Goal: Contribute content: Contribute content

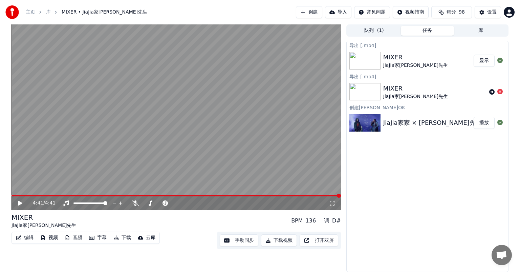
click at [482, 61] on button "显示" at bounding box center [484, 61] width 21 height 12
click at [500, 92] on icon at bounding box center [500, 91] width 5 height 5
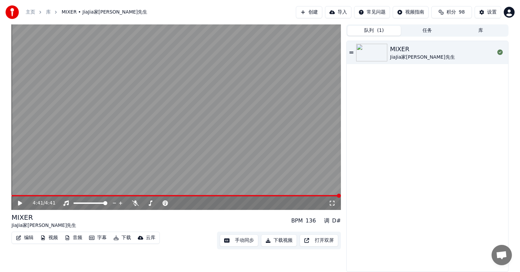
click at [372, 29] on button "队列 ( 1 )" at bounding box center [374, 31] width 54 height 10
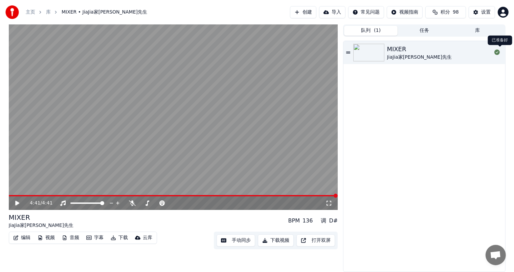
click at [474, 30] on button "库" at bounding box center [478, 31] width 54 height 10
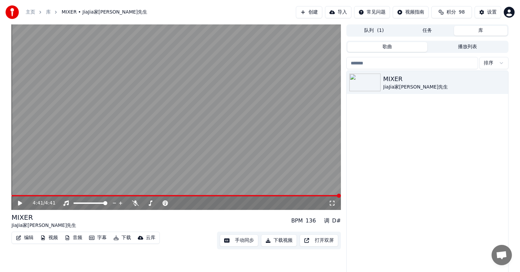
click at [427, 33] on button "任务" at bounding box center [428, 31] width 54 height 10
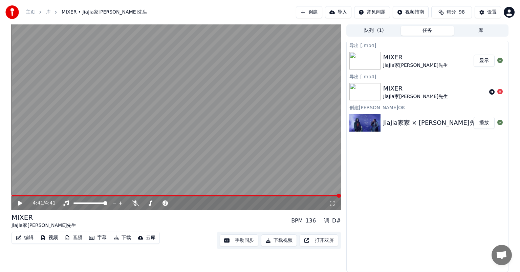
click at [477, 60] on button "显示" at bounding box center [484, 61] width 21 height 12
click at [500, 90] on icon at bounding box center [500, 91] width 5 height 5
click at [485, 122] on button "播放" at bounding box center [484, 123] width 21 height 12
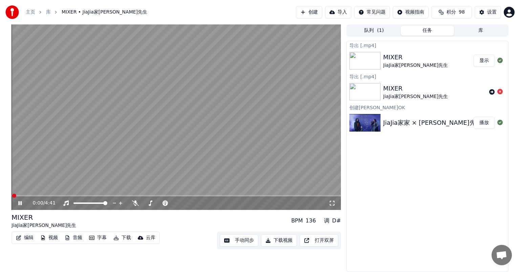
click at [55, 195] on span at bounding box center [177, 195] width 330 height 1
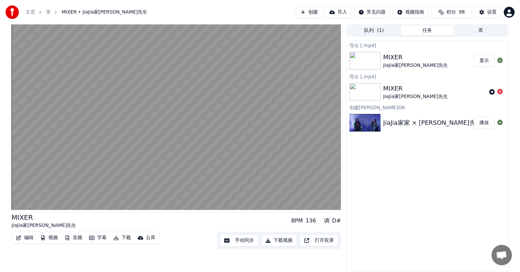
click at [443, 63] on div "MIXER JiaJia家[PERSON_NAME]先生" at bounding box center [428, 60] width 90 height 16
click at [472, 96] on div "MIXER JiaJia家[PERSON_NAME]先生" at bounding box center [434, 92] width 103 height 16
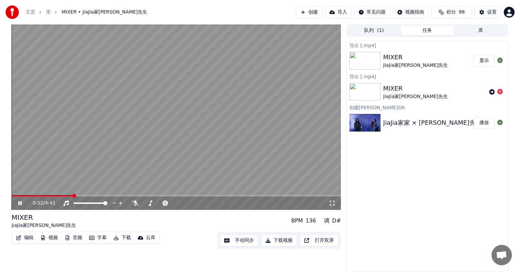
click at [22, 203] on icon at bounding box center [25, 202] width 16 height 5
click at [313, 12] on button "创建" at bounding box center [309, 12] width 26 height 12
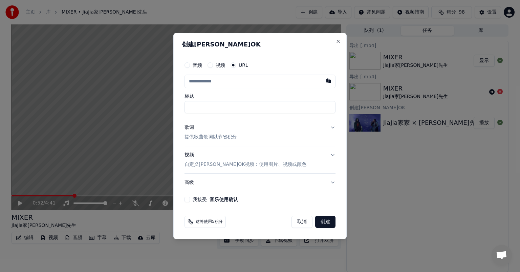
type input "**********"
type input "*********"
type input "**********"
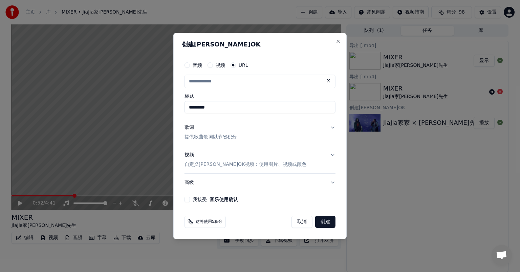
click at [188, 127] on div "歌词" at bounding box center [189, 127] width 9 height 7
type input "**********"
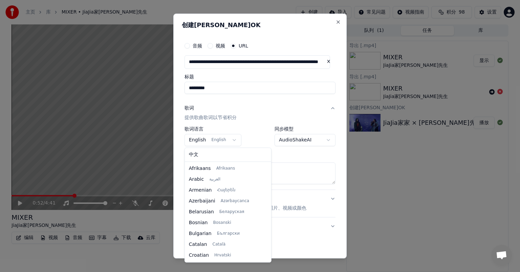
click at [231, 139] on body "**********" at bounding box center [260, 136] width 520 height 272
select select "**"
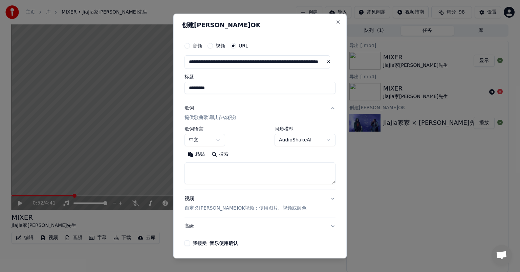
click at [194, 161] on div "粘贴 搜索" at bounding box center [260, 166] width 151 height 35
click at [193, 168] on textarea at bounding box center [260, 173] width 151 height 22
paste textarea "**********"
type textarea "**********"
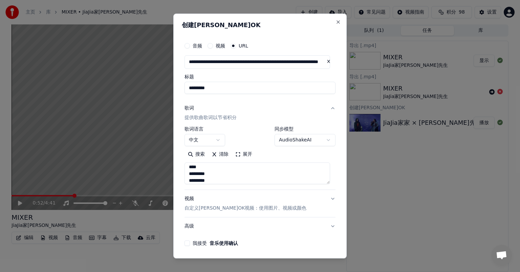
click at [187, 243] on button "我接受 音乐使用确认" at bounding box center [187, 242] width 5 height 5
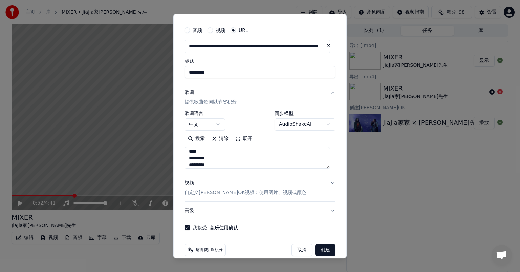
scroll to position [24, 0]
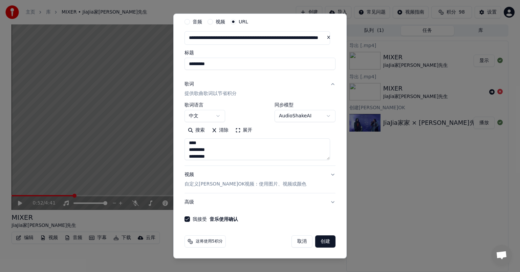
click at [322, 244] on button "创建" at bounding box center [325, 241] width 20 height 12
select select "**"
select select
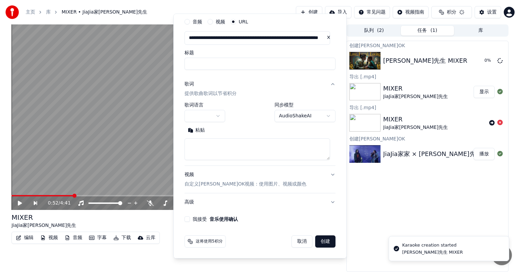
scroll to position [0, 0]
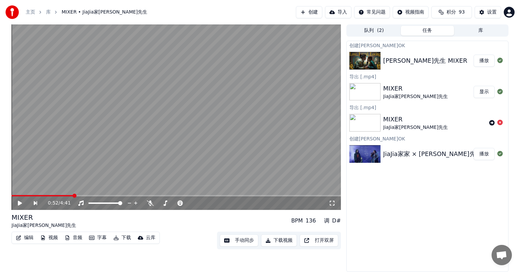
click at [313, 13] on button "创建" at bounding box center [309, 12] width 26 height 12
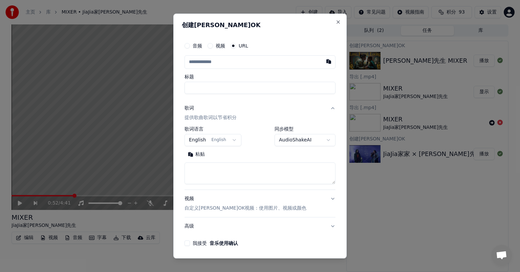
type input "**********"
type input "*********"
type input "**********"
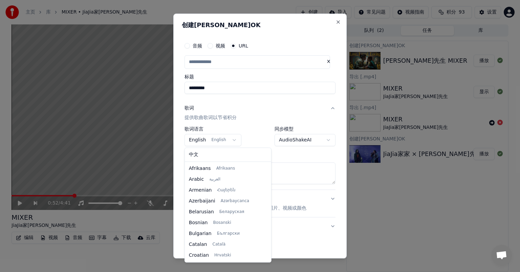
click at [230, 141] on body "**********" at bounding box center [260, 136] width 520 height 272
select select "**"
type input "**********"
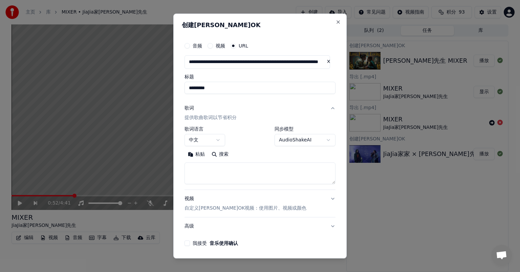
click at [201, 166] on textarea at bounding box center [260, 173] width 151 height 22
paste textarea "**********"
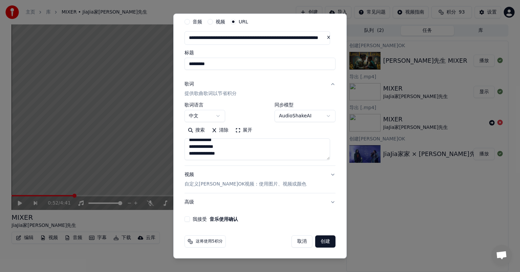
type textarea "**********"
click at [189, 218] on button "我接受 音乐使用确认" at bounding box center [187, 218] width 5 height 5
click at [319, 241] on button "创建" at bounding box center [325, 241] width 20 height 12
select select "**"
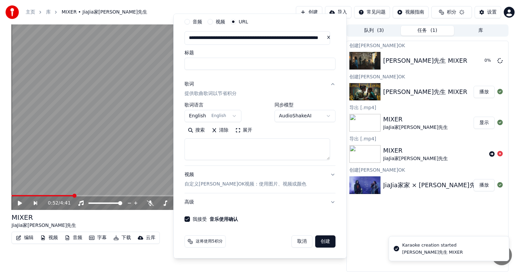
select select
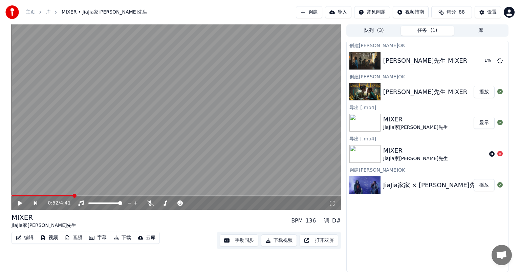
click at [427, 31] on button "任务 ( 1 )" at bounding box center [428, 31] width 54 height 10
click at [421, 28] on button "任务 ( 1 )" at bounding box center [428, 31] width 54 height 10
click at [373, 33] on button "队列 ( 3 )" at bounding box center [374, 31] width 54 height 10
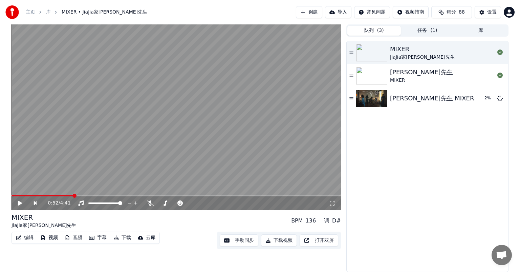
click at [423, 30] on button "任务 ( 1 )" at bounding box center [428, 31] width 54 height 10
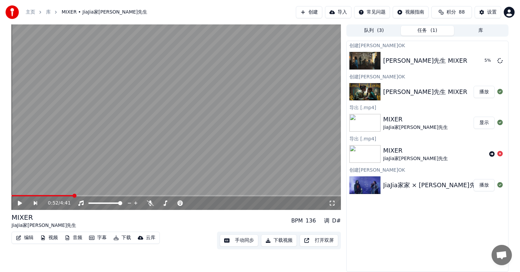
click at [375, 91] on img at bounding box center [365, 92] width 31 height 18
click at [483, 89] on button "播放" at bounding box center [484, 92] width 21 height 12
click at [34, 196] on span at bounding box center [177, 195] width 330 height 1
click at [51, 195] on span at bounding box center [177, 195] width 330 height 1
click at [279, 241] on button "下载视频" at bounding box center [279, 240] width 36 height 12
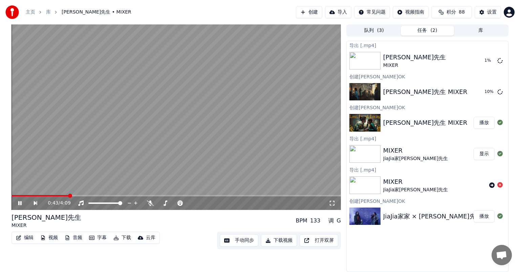
click at [373, 31] on button "队列 ( 3 )" at bounding box center [374, 31] width 54 height 10
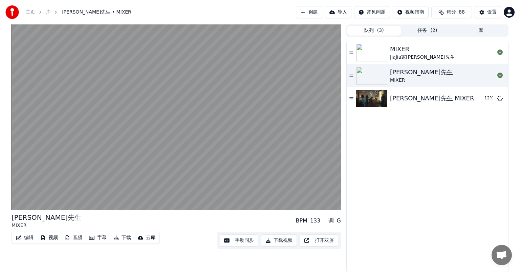
click at [427, 32] on button "任务 ( 2 )" at bounding box center [428, 31] width 54 height 10
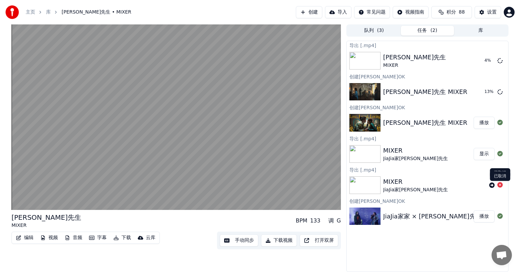
click at [501, 184] on icon at bounding box center [500, 184] width 5 height 5
click at [423, 30] on button "任务 ( 1 )" at bounding box center [428, 31] width 54 height 10
click at [123, 236] on button "下载" at bounding box center [122, 237] width 23 height 9
click at [279, 241] on button "下载视频" at bounding box center [279, 240] width 36 height 12
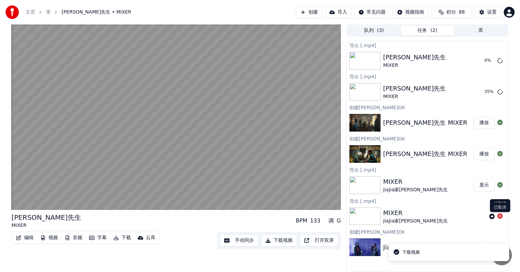
click at [501, 217] on icon at bounding box center [500, 215] width 5 height 5
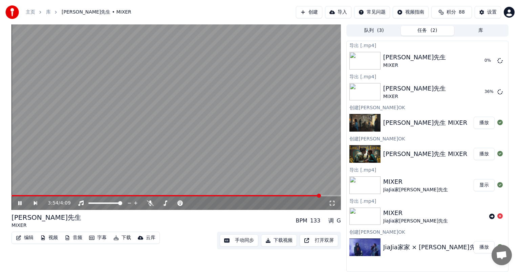
click at [478, 29] on button "库" at bounding box center [481, 31] width 54 height 10
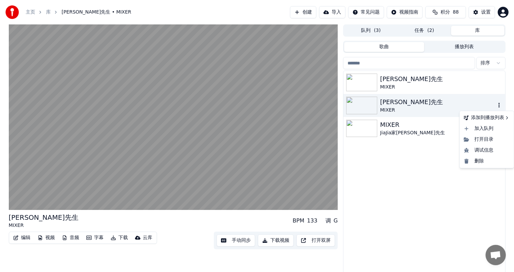
click at [499, 103] on icon "button" at bounding box center [499, 104] width 7 height 5
click at [367, 104] on img at bounding box center [361, 106] width 31 height 18
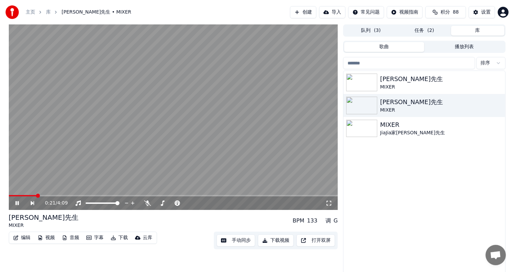
click at [36, 195] on span at bounding box center [174, 195] width 330 height 1
click at [48, 195] on span at bounding box center [174, 195] width 330 height 1
click at [500, 105] on icon "button" at bounding box center [499, 105] width 1 height 5
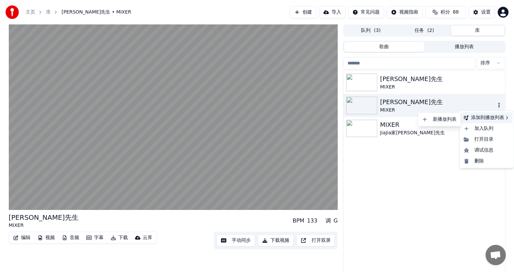
click at [489, 119] on div "添加到播放列表" at bounding box center [487, 117] width 51 height 11
click at [439, 122] on div "新播放列表" at bounding box center [440, 119] width 40 height 11
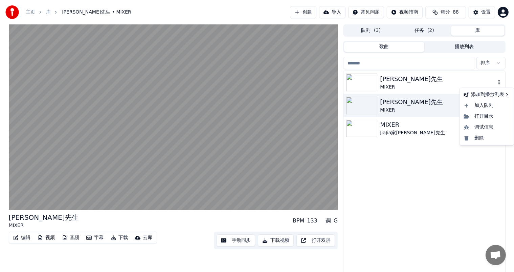
click at [500, 80] on icon "button" at bounding box center [499, 82] width 1 height 5
click at [477, 97] on div "添加到播放列表" at bounding box center [487, 94] width 51 height 11
click at [444, 97] on div "新播放列表" at bounding box center [440, 96] width 40 height 11
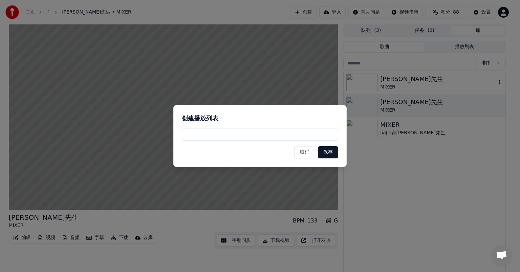
click at [331, 154] on button "保存" at bounding box center [328, 152] width 20 height 12
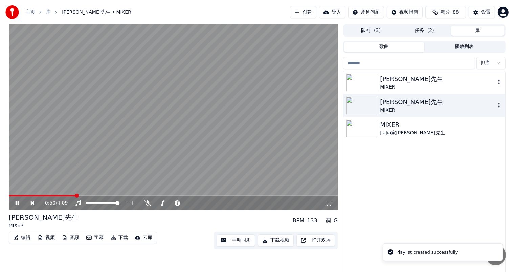
click at [499, 108] on button "button" at bounding box center [499, 105] width 7 height 8
click at [361, 109] on img at bounding box center [361, 106] width 31 height 18
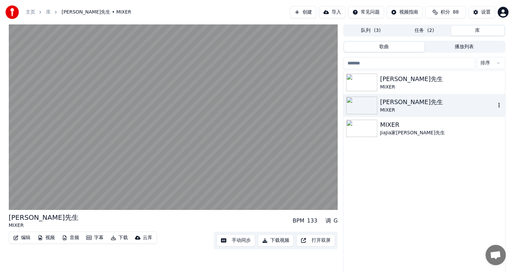
click at [498, 106] on icon "button" at bounding box center [499, 104] width 7 height 5
click at [486, 129] on div "加入队列" at bounding box center [487, 128] width 51 height 11
click at [469, 25] on div "队列 ( 4 ) 任务 ( 2 ) 库" at bounding box center [424, 30] width 162 height 12
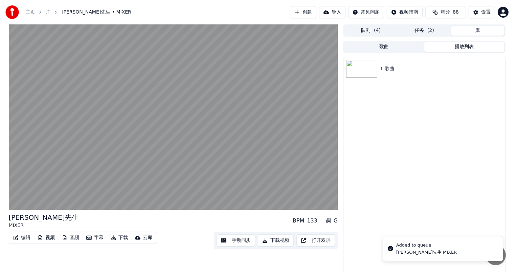
click at [463, 45] on button "播放列表" at bounding box center [465, 47] width 80 height 10
click at [368, 67] on img at bounding box center [361, 69] width 31 height 18
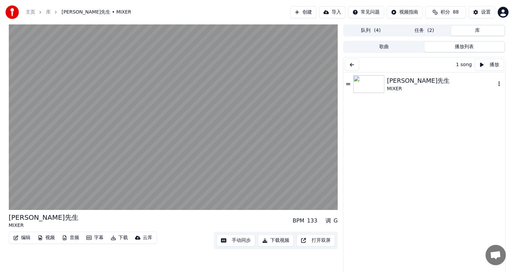
click at [369, 82] on img at bounding box center [369, 84] width 31 height 18
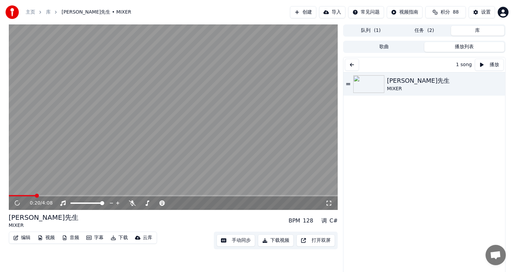
click at [35, 195] on span at bounding box center [174, 195] width 330 height 1
click at [47, 194] on video at bounding box center [174, 116] width 330 height 185
click at [46, 195] on span at bounding box center [174, 195] width 330 height 1
click at [481, 64] on button "播放" at bounding box center [489, 65] width 29 height 12
click at [475, 66] on button "播放" at bounding box center [489, 65] width 29 height 12
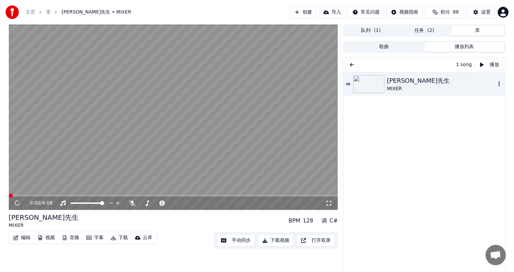
click at [347, 84] on icon at bounding box center [348, 84] width 4 height 5
click at [496, 83] on icon "button" at bounding box center [499, 83] width 7 height 5
click at [484, 109] on div "加入队列" at bounding box center [486, 107] width 54 height 11
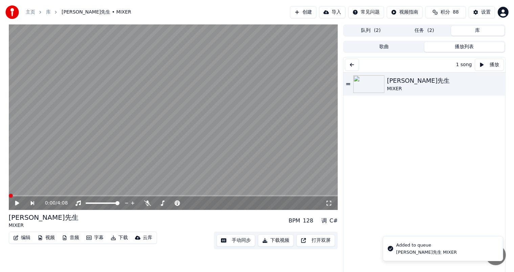
click at [416, 34] on button "任务 ( 2 )" at bounding box center [425, 31] width 54 height 10
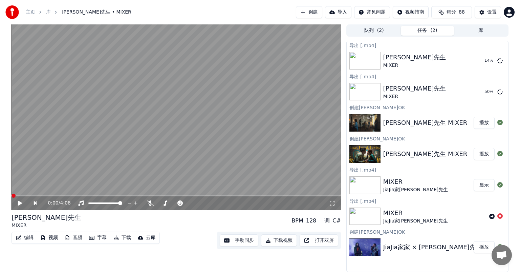
click at [452, 14] on span "积分" at bounding box center [451, 12] width 9 height 7
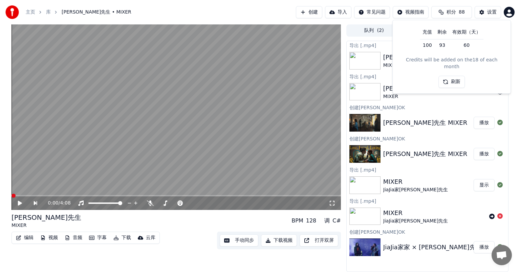
click at [460, 76] on button "刷新" at bounding box center [452, 82] width 26 height 12
click at [457, 10] on button "积分 88" at bounding box center [451, 12] width 41 height 12
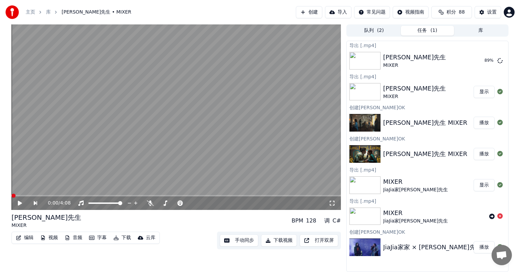
click at [481, 30] on button "库" at bounding box center [481, 31] width 54 height 10
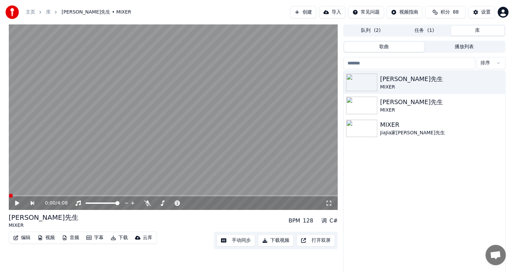
click at [422, 29] on button "任务 ( 1 )" at bounding box center [425, 31] width 54 height 10
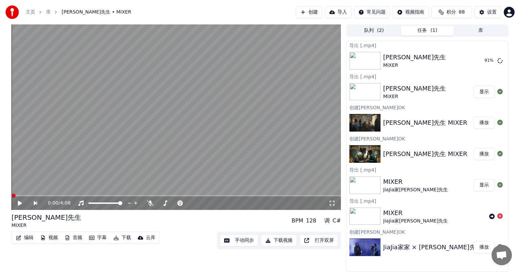
click at [482, 31] on button "库" at bounding box center [481, 31] width 54 height 10
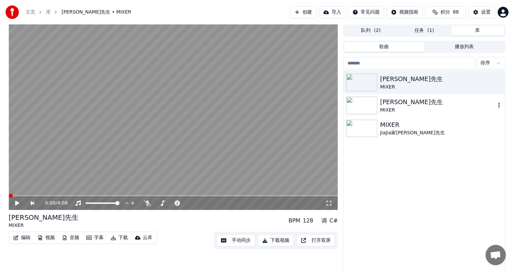
click at [357, 106] on img at bounding box center [361, 106] width 31 height 18
click at [499, 104] on icon "button" at bounding box center [499, 105] width 1 height 5
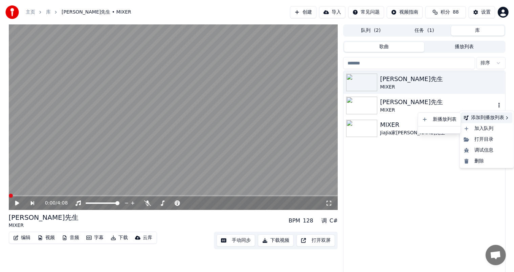
click at [488, 119] on div "添加到播放列表" at bounding box center [487, 117] width 51 height 11
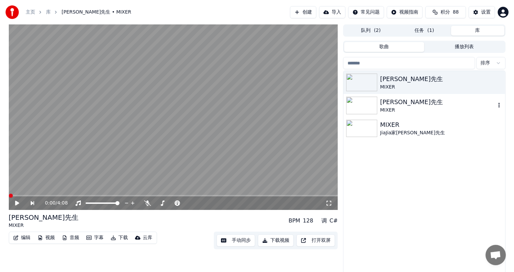
click at [389, 103] on div "[PERSON_NAME]先生" at bounding box center [437, 101] width 115 height 9
click at [371, 104] on img at bounding box center [361, 106] width 31 height 18
click at [47, 239] on button "视频" at bounding box center [46, 237] width 23 height 9
click at [486, 29] on button "库" at bounding box center [478, 31] width 54 height 10
click at [485, 34] on button "库" at bounding box center [478, 31] width 54 height 10
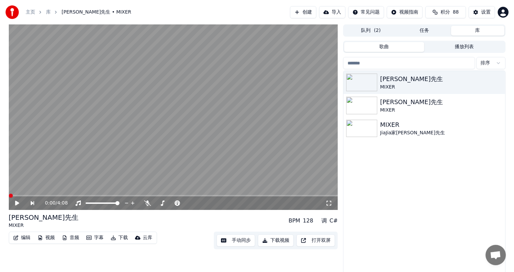
click at [485, 34] on button "库" at bounding box center [478, 31] width 54 height 10
click at [392, 49] on button "歌曲" at bounding box center [384, 47] width 80 height 10
click at [443, 46] on button "播放列表" at bounding box center [465, 47] width 80 height 10
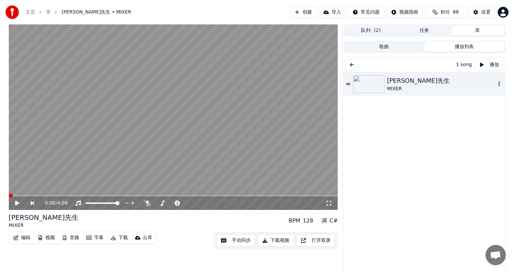
click at [381, 84] on img at bounding box center [369, 84] width 31 height 18
click at [35, 194] on video at bounding box center [174, 116] width 330 height 185
click at [37, 195] on span at bounding box center [174, 195] width 330 height 1
click at [47, 195] on span at bounding box center [174, 195] width 330 height 1
click at [480, 30] on button "库" at bounding box center [478, 31] width 54 height 10
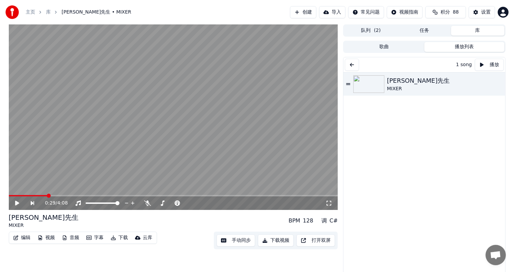
click at [469, 47] on button "播放列表" at bounding box center [465, 47] width 80 height 10
click at [427, 32] on button "任务" at bounding box center [425, 31] width 54 height 10
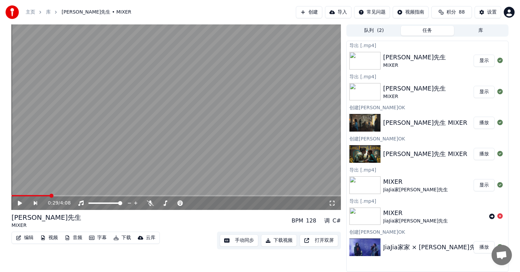
click at [484, 60] on button "显示" at bounding box center [484, 61] width 21 height 12
click at [483, 61] on button "显示" at bounding box center [484, 61] width 21 height 12
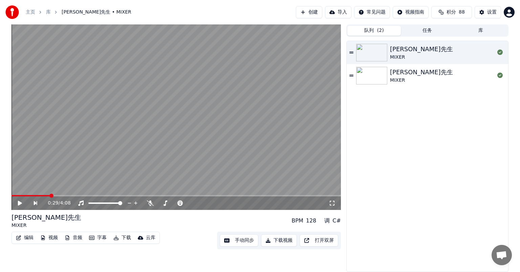
click at [374, 31] on button "队列 ( 2 )" at bounding box center [374, 31] width 54 height 10
click at [499, 51] on icon at bounding box center [500, 51] width 5 height 5
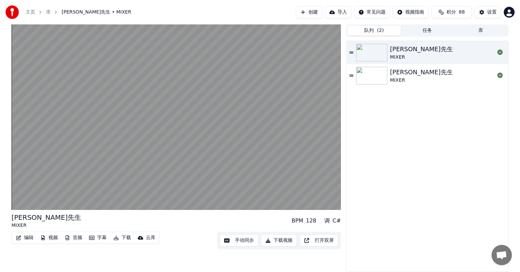
click at [367, 50] on img at bounding box center [371, 53] width 31 height 18
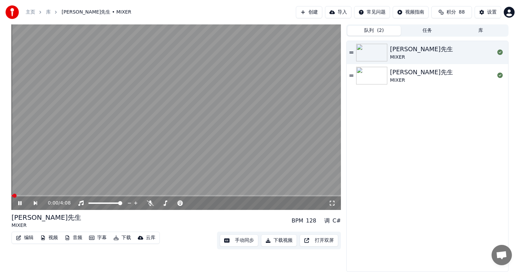
click at [46, 195] on span at bounding box center [177, 195] width 330 height 1
click at [421, 30] on button "任务" at bounding box center [428, 31] width 54 height 10
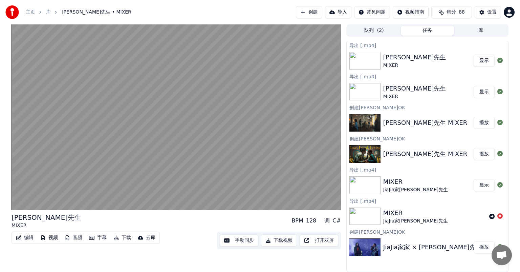
click at [484, 59] on button "显示" at bounding box center [484, 61] width 21 height 12
click at [482, 90] on button "显示" at bounding box center [484, 92] width 21 height 12
click at [501, 91] on icon at bounding box center [500, 91] width 5 height 5
click at [500, 91] on icon at bounding box center [500, 91] width 5 height 5
click at [500, 59] on icon at bounding box center [500, 60] width 5 height 5
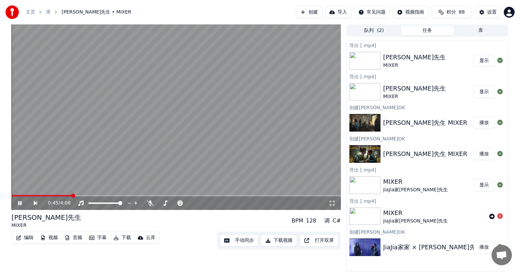
click at [389, 61] on div "[PERSON_NAME]先生" at bounding box center [414, 56] width 63 height 9
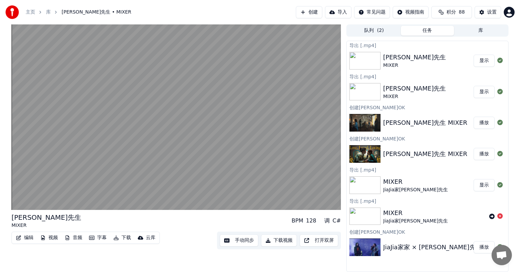
click at [358, 61] on img at bounding box center [365, 61] width 31 height 18
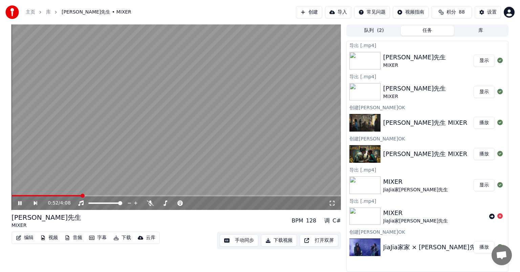
click at [297, 194] on video at bounding box center [177, 116] width 330 height 185
click at [374, 64] on img at bounding box center [365, 61] width 31 height 18
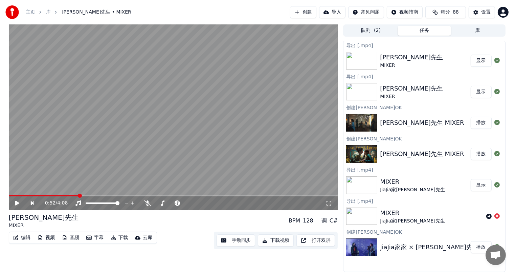
click at [473, 33] on button "库" at bounding box center [478, 31] width 54 height 10
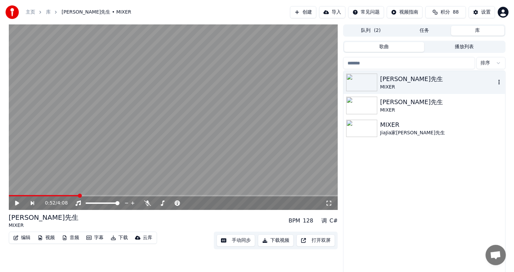
click at [499, 81] on icon "button" at bounding box center [499, 81] width 7 height 5
click at [489, 107] on div "加入队列" at bounding box center [487, 105] width 51 height 11
click at [499, 82] on icon "button" at bounding box center [499, 81] width 7 height 5
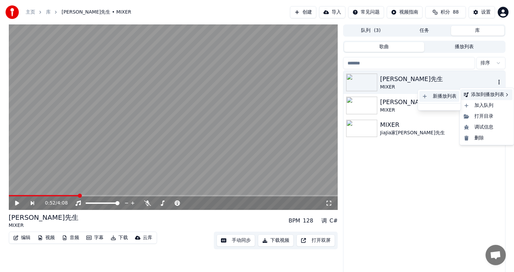
click at [445, 98] on div "新播放列表" at bounding box center [440, 96] width 40 height 11
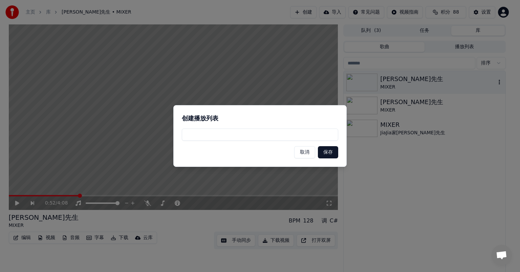
click at [325, 152] on button "保存" at bounding box center [328, 152] width 20 height 12
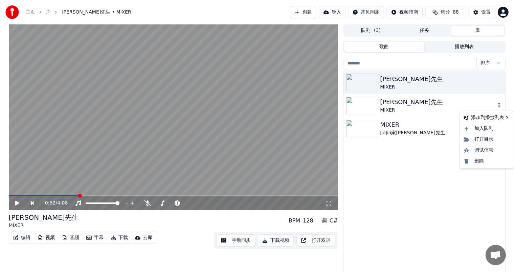
click at [500, 105] on icon "button" at bounding box center [499, 104] width 7 height 5
click at [501, 81] on icon "button" at bounding box center [499, 81] width 7 height 5
click at [359, 83] on img at bounding box center [361, 82] width 31 height 18
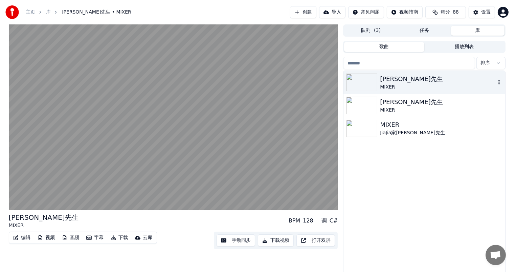
click at [413, 83] on div "[PERSON_NAME]先生" at bounding box center [437, 78] width 115 height 9
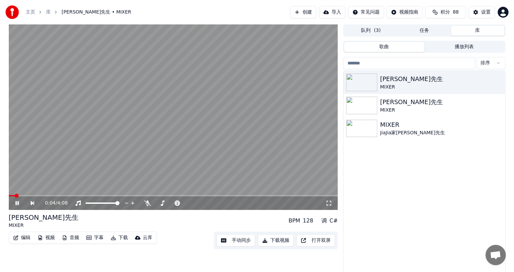
click at [35, 193] on video at bounding box center [174, 116] width 330 height 185
click at [39, 194] on video at bounding box center [174, 116] width 330 height 185
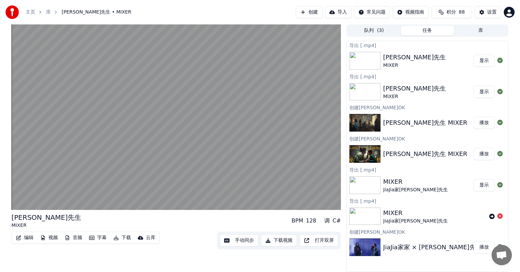
click at [428, 31] on button "任务" at bounding box center [428, 31] width 54 height 10
click at [480, 91] on button "显示" at bounding box center [484, 92] width 21 height 12
click at [360, 58] on img at bounding box center [365, 61] width 31 height 18
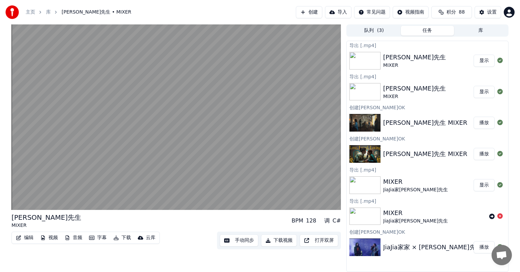
click at [423, 31] on button "任务" at bounding box center [428, 31] width 54 height 10
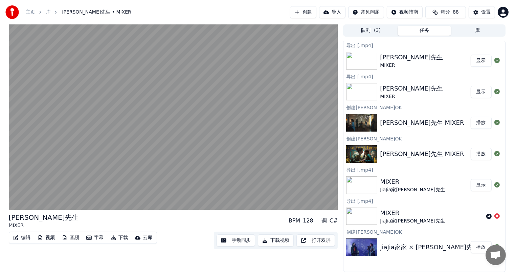
click at [480, 28] on button "库" at bounding box center [478, 31] width 54 height 10
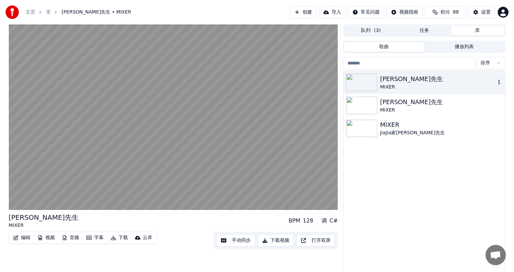
click at [424, 81] on div "[PERSON_NAME]先生" at bounding box center [437, 78] width 115 height 9
click at [500, 81] on icon "button" at bounding box center [499, 81] width 7 height 5
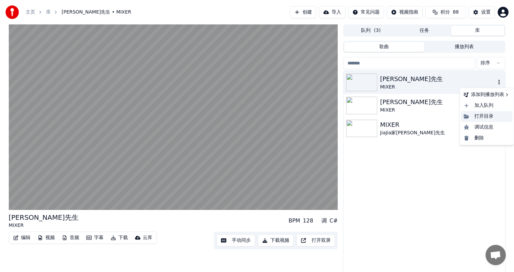
click at [479, 114] on div "打开目录" at bounding box center [487, 116] width 51 height 11
click at [500, 81] on icon "button" at bounding box center [499, 81] width 7 height 5
click at [482, 95] on div "添加到播放列表" at bounding box center [487, 94] width 51 height 11
click at [447, 98] on div "新播放列表" at bounding box center [440, 96] width 40 height 11
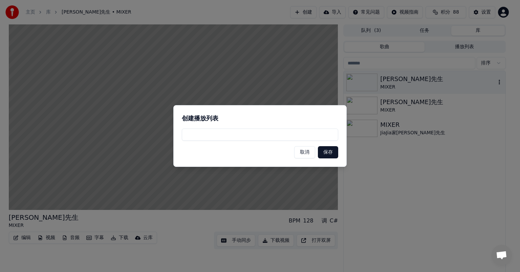
click at [328, 151] on button "保存" at bounding box center [328, 152] width 20 height 12
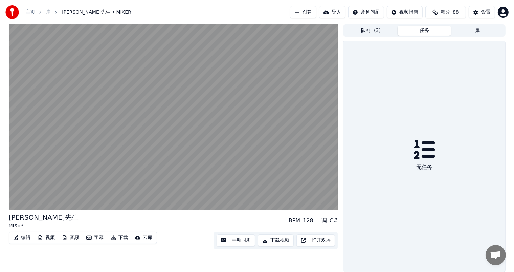
click at [418, 30] on button "任务" at bounding box center [425, 31] width 54 height 10
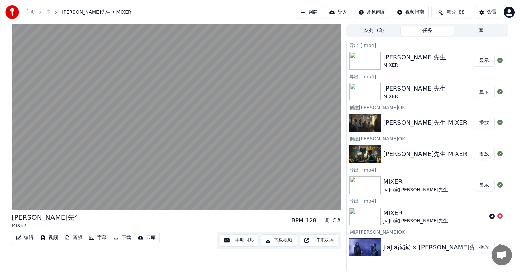
click at [354, 74] on div "导出 [.mp4]" at bounding box center [428, 76] width 162 height 8
click at [357, 75] on div "导出 [.mp4]" at bounding box center [428, 76] width 162 height 8
click at [362, 45] on div "导出 [.mp4]" at bounding box center [428, 45] width 162 height 8
click at [500, 60] on icon at bounding box center [500, 60] width 5 height 5
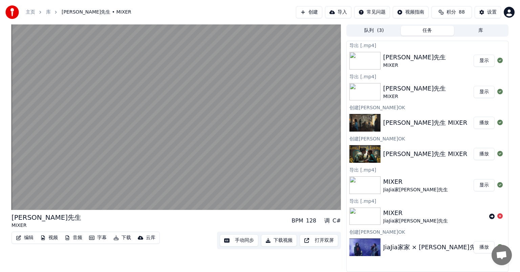
click at [500, 60] on icon at bounding box center [500, 60] width 5 height 5
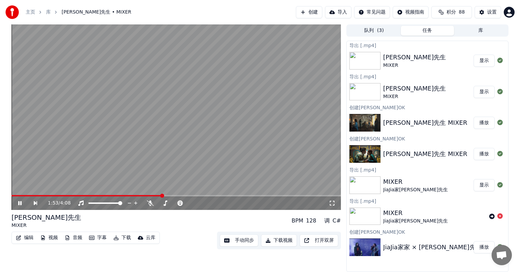
click at [123, 237] on button "下载" at bounding box center [122, 237] width 23 height 9
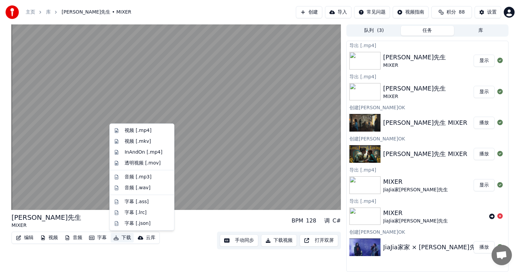
click at [117, 238] on icon "button" at bounding box center [116, 237] width 5 height 5
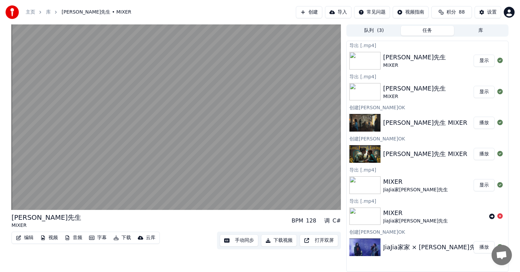
click at [286, 241] on button "下载视频" at bounding box center [279, 240] width 36 height 12
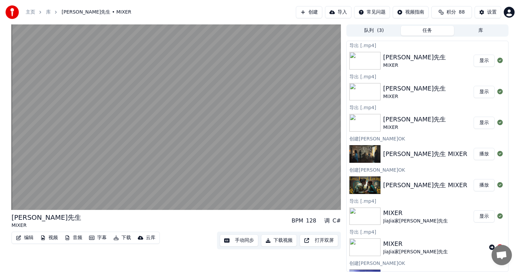
click at [481, 32] on button "库" at bounding box center [481, 31] width 54 height 10
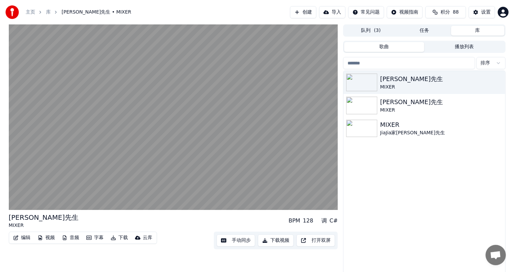
click at [387, 46] on button "歌曲" at bounding box center [384, 47] width 80 height 10
click at [384, 45] on button "歌曲" at bounding box center [384, 47] width 80 height 10
click at [469, 47] on button "播放列表" at bounding box center [465, 47] width 80 height 10
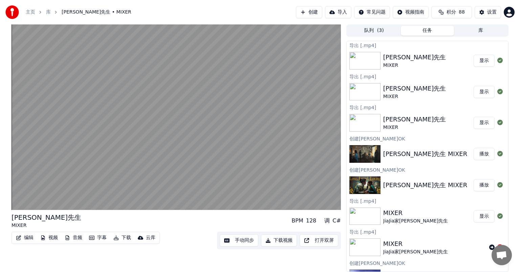
click at [422, 27] on button "任务" at bounding box center [428, 31] width 54 height 10
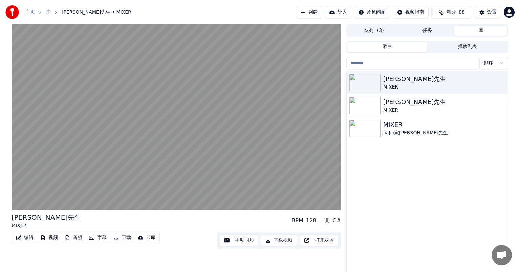
click at [478, 34] on button "库" at bounding box center [481, 31] width 54 height 10
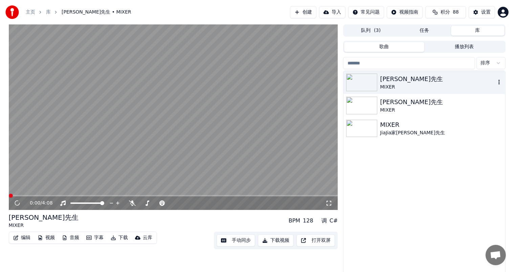
click at [373, 83] on img at bounding box center [361, 82] width 31 height 18
click at [59, 195] on span at bounding box center [174, 195] width 330 height 1
click at [78, 194] on video at bounding box center [174, 116] width 330 height 185
click at [282, 240] on button "下载视频" at bounding box center [276, 240] width 36 height 12
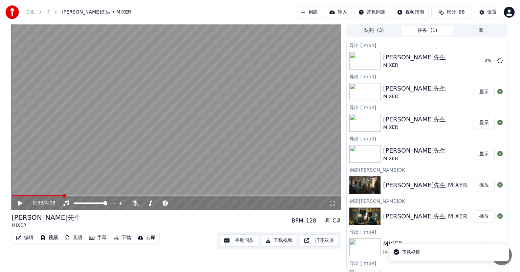
click at [480, 91] on button "显示" at bounding box center [484, 92] width 21 height 12
click at [498, 58] on icon at bounding box center [500, 60] width 5 height 5
click at [477, 93] on button "显示" at bounding box center [484, 92] width 21 height 12
click at [317, 14] on button "创建" at bounding box center [309, 12] width 26 height 12
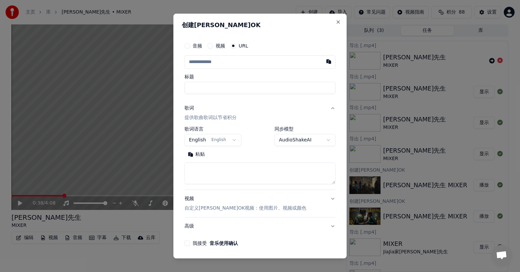
click at [191, 62] on input "text" at bounding box center [260, 62] width 151 height 14
type input "**********"
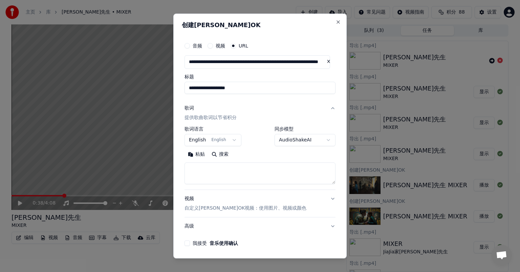
type input "**********"
click at [229, 140] on body "**********" at bounding box center [260, 136] width 520 height 272
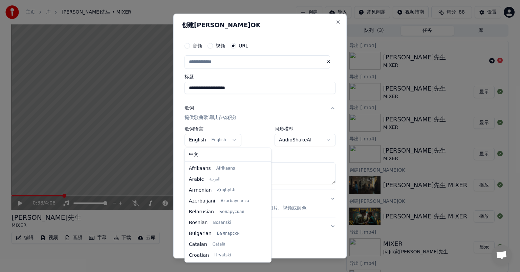
scroll to position [43, 0]
select select "**"
type input "**********"
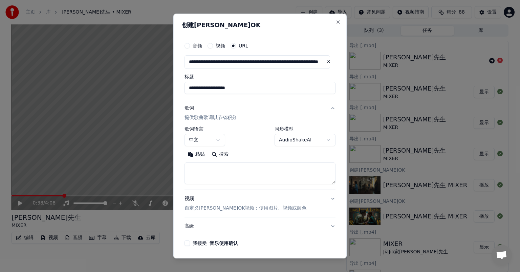
click at [205, 171] on textarea at bounding box center [260, 173] width 151 height 22
paste textarea "**********"
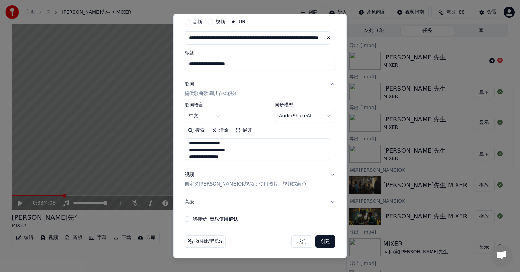
type textarea "**********"
click at [185, 219] on button "我接受 音乐使用确认" at bounding box center [187, 218] width 5 height 5
click at [321, 241] on button "创建" at bounding box center [325, 241] width 20 height 12
select select "**"
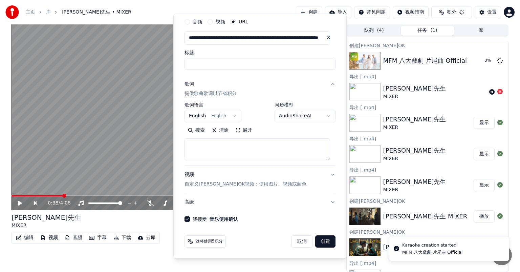
scroll to position [0, 0]
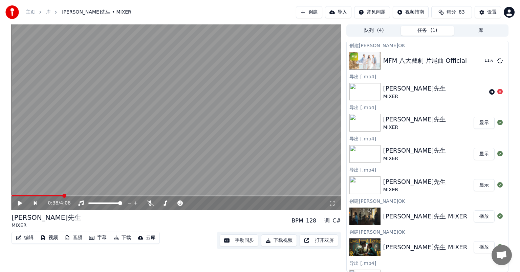
click at [314, 13] on button "创建" at bounding box center [309, 12] width 26 height 12
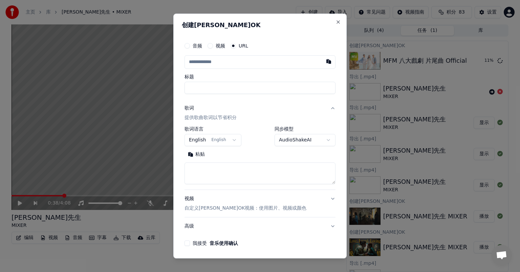
click at [200, 61] on input "text" at bounding box center [260, 62] width 151 height 14
type input "**********"
type input "*******"
type input "**********"
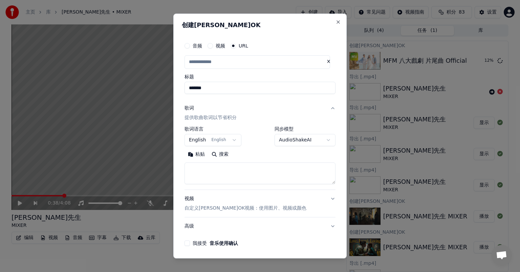
click at [230, 141] on body "**********" at bounding box center [260, 136] width 520 height 272
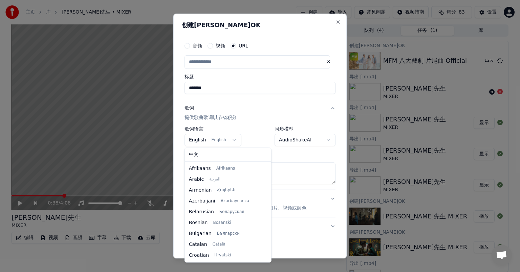
scroll to position [43, 0]
select select "**"
type input "**********"
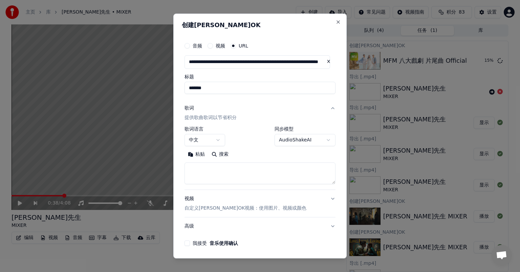
click at [202, 165] on textarea at bounding box center [260, 173] width 151 height 22
paste textarea "**********"
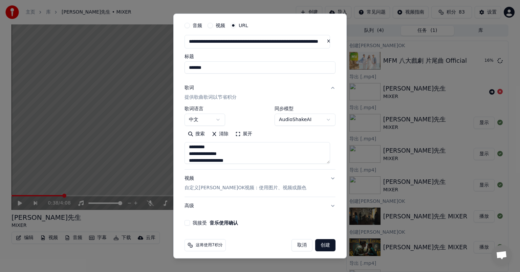
scroll to position [24, 0]
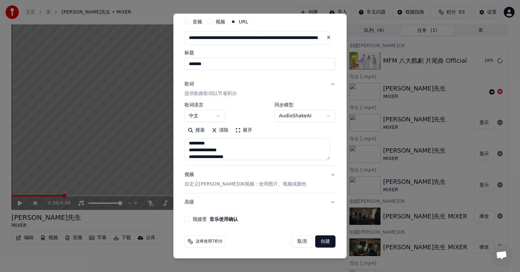
type textarea "**********"
click at [187, 218] on button "我接受 音乐使用确认" at bounding box center [187, 218] width 5 height 5
click at [319, 241] on button "创建" at bounding box center [325, 241] width 20 height 12
select select "**"
select select
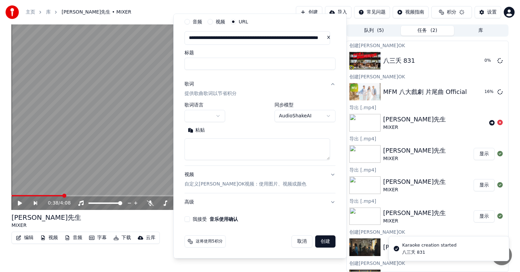
scroll to position [0, 0]
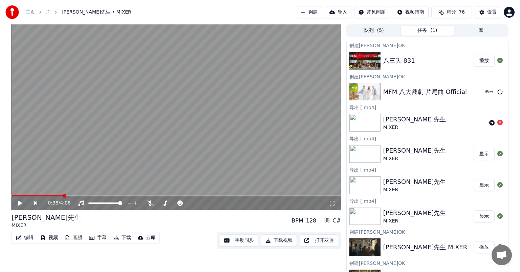
click at [479, 61] on button "播放" at bounding box center [484, 61] width 21 height 12
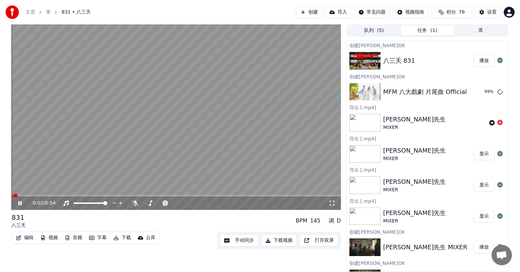
click at [71, 194] on video at bounding box center [177, 116] width 330 height 185
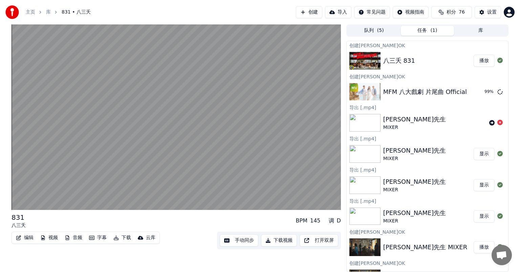
click at [409, 62] on div "八三夭 831" at bounding box center [399, 60] width 32 height 9
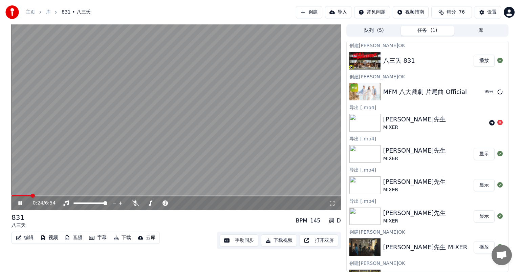
click at [278, 238] on button "下载视频" at bounding box center [279, 240] width 36 height 12
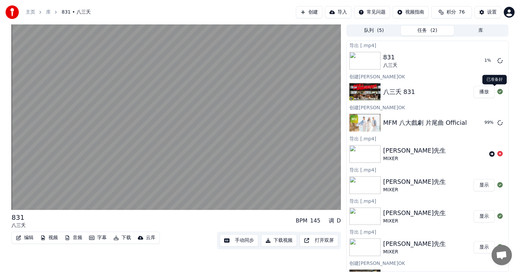
click at [475, 89] on button "播放" at bounding box center [484, 92] width 21 height 12
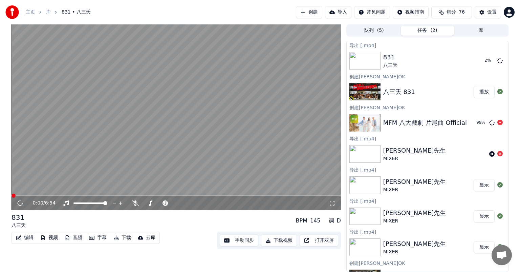
click at [458, 124] on div "MFM 八大戲劇 片尾曲 Official" at bounding box center [425, 122] width 84 height 9
click at [19, 200] on icon at bounding box center [25, 202] width 16 height 5
click at [478, 34] on button "库" at bounding box center [481, 31] width 54 height 10
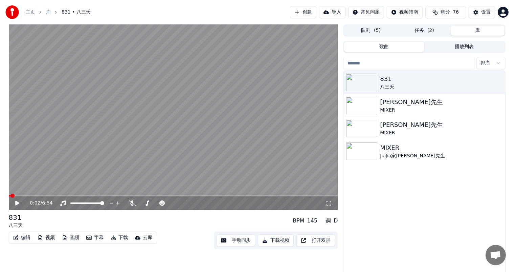
click at [419, 30] on button "任务 ( 2 )" at bounding box center [425, 31] width 54 height 10
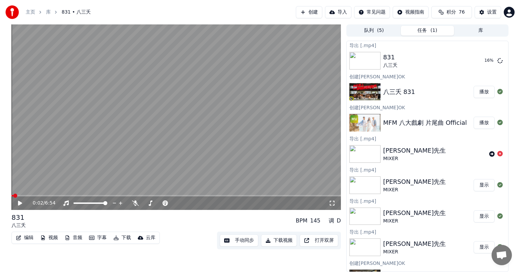
click at [479, 124] on button "播放" at bounding box center [484, 123] width 21 height 12
click at [277, 240] on button "下载视频" at bounding box center [279, 240] width 36 height 12
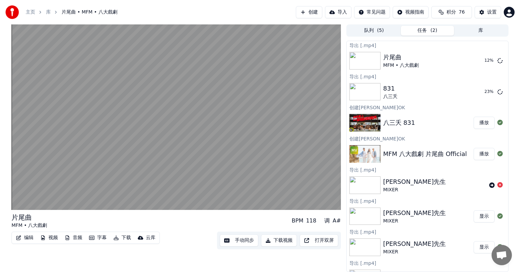
click at [477, 29] on button "库" at bounding box center [481, 31] width 54 height 10
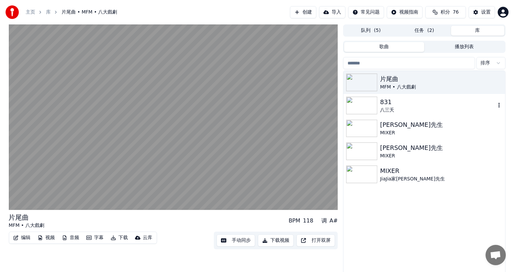
click at [368, 106] on img at bounding box center [361, 106] width 31 height 18
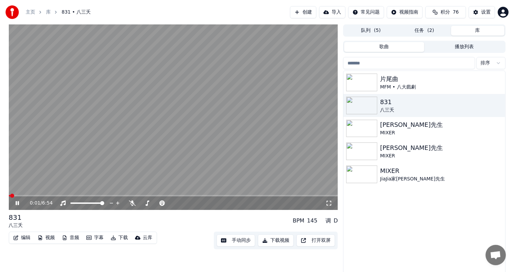
click at [35, 194] on video at bounding box center [174, 116] width 330 height 185
click at [36, 195] on span at bounding box center [174, 195] width 330 height 1
click at [17, 203] on icon at bounding box center [17, 202] width 4 height 5
click at [116, 236] on button "下载" at bounding box center [119, 237] width 23 height 9
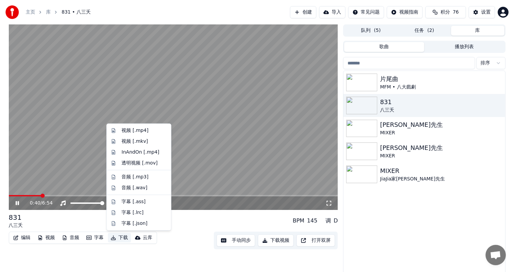
click at [117, 236] on button "下载" at bounding box center [119, 237] width 23 height 9
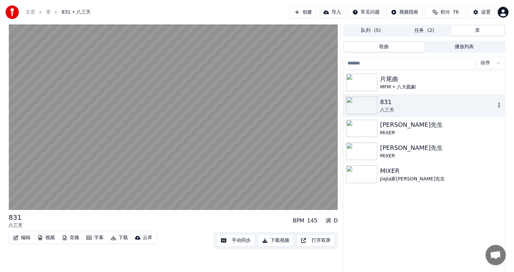
click at [501, 103] on icon "button" at bounding box center [499, 104] width 7 height 5
click at [478, 140] on div "打开目录" at bounding box center [487, 139] width 51 height 11
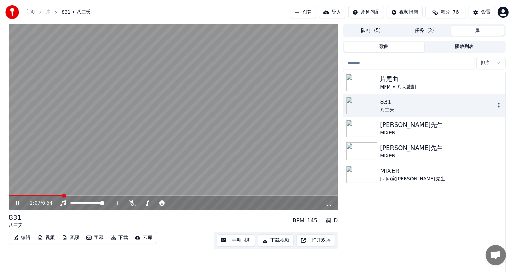
click at [366, 104] on img at bounding box center [361, 106] width 31 height 18
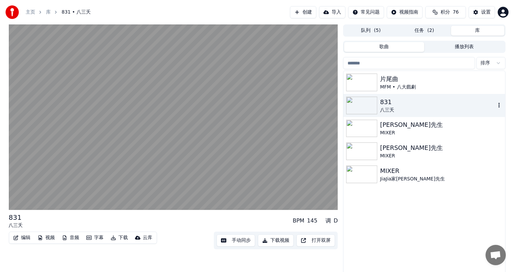
click at [498, 106] on icon "button" at bounding box center [499, 104] width 7 height 5
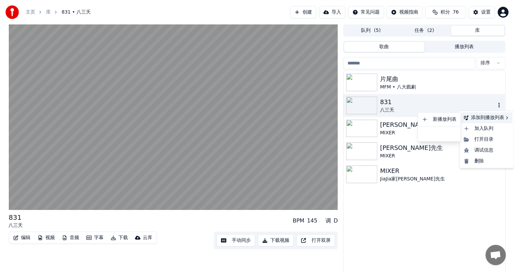
click at [492, 119] on div "添加到播放列表" at bounding box center [487, 117] width 51 height 11
click at [446, 120] on div "新播放列表" at bounding box center [440, 119] width 40 height 11
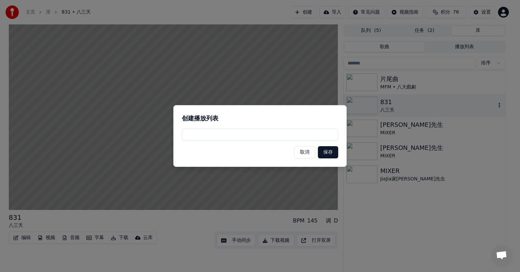
click at [329, 151] on button "保存" at bounding box center [328, 152] width 20 height 12
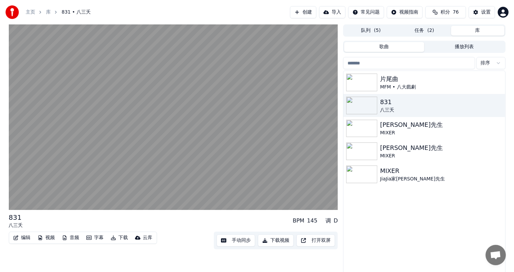
click at [474, 29] on button "库" at bounding box center [478, 31] width 54 height 10
click at [500, 104] on icon "button" at bounding box center [499, 104] width 7 height 5
click at [483, 129] on div "加入队列" at bounding box center [487, 128] width 51 height 11
click at [498, 106] on icon "button" at bounding box center [499, 104] width 7 height 5
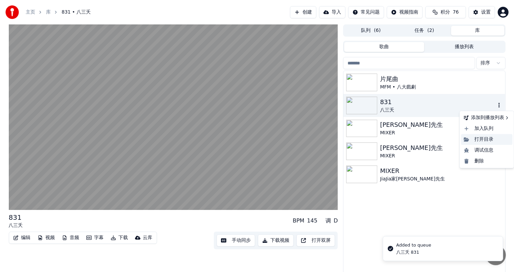
click at [484, 136] on div "打开目录" at bounding box center [487, 139] width 51 height 11
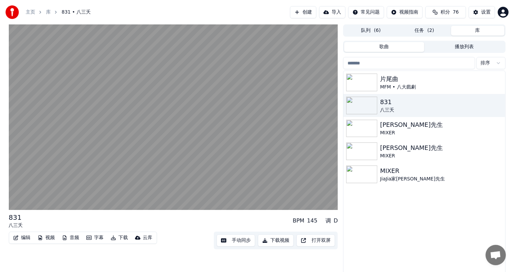
click at [386, 47] on button "歌曲" at bounding box center [384, 47] width 80 height 10
click at [452, 47] on button "播放列表" at bounding box center [465, 47] width 80 height 10
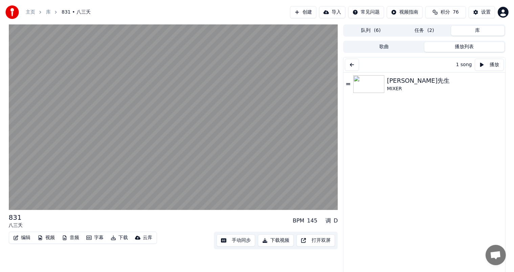
click at [428, 28] on button "任务 ( 2 )" at bounding box center [425, 31] width 54 height 10
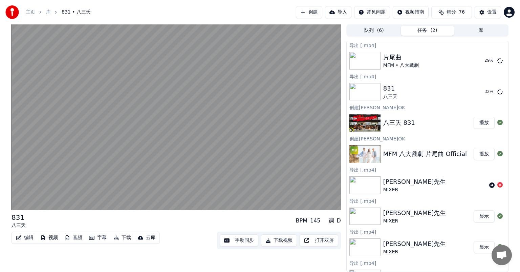
click at [480, 29] on button "库" at bounding box center [481, 31] width 54 height 10
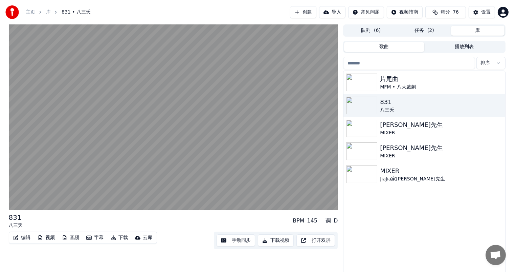
click at [421, 30] on button "任务 ( 2 )" at bounding box center [425, 31] width 54 height 10
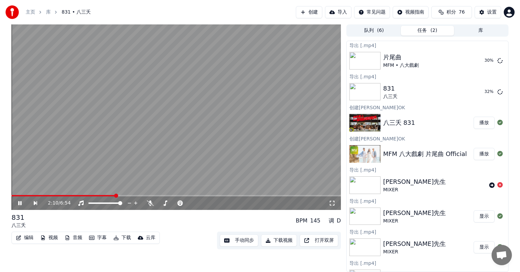
click at [19, 203] on icon at bounding box center [19, 203] width 3 height 4
click at [19, 203] on icon at bounding box center [20, 202] width 4 height 5
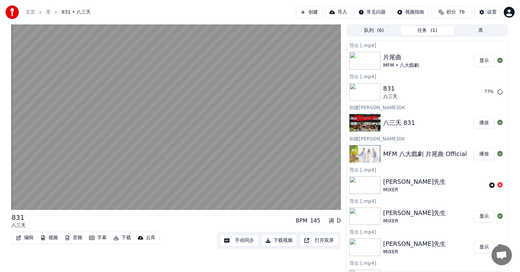
click at [479, 61] on button "显示" at bounding box center [484, 61] width 21 height 12
click at [479, 93] on button "显示" at bounding box center [484, 92] width 21 height 12
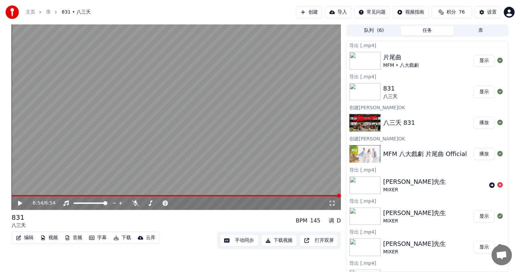
click at [313, 12] on button "创建" at bounding box center [309, 12] width 26 height 12
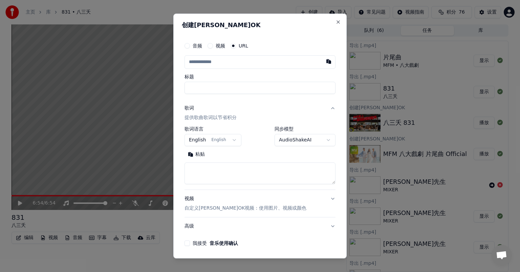
click at [192, 59] on input "text" at bounding box center [260, 62] width 151 height 14
paste input "**********"
type input "**********"
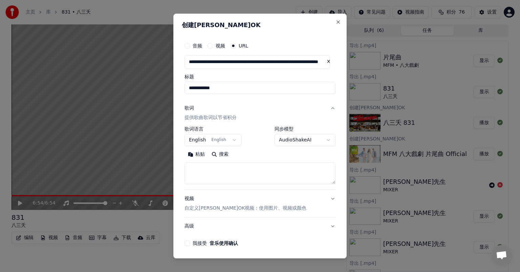
type input "**********"
click at [207, 169] on textarea at bounding box center [260, 173] width 151 height 22
paste textarea "**********"
type input "**********"
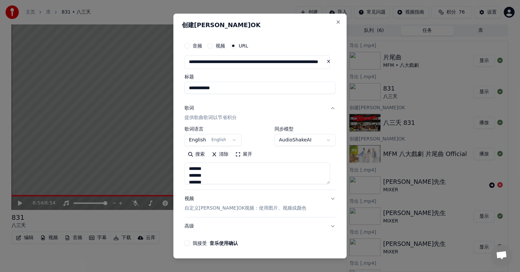
scroll to position [340, 0]
type textarea "**********"
click at [185, 242] on button "我接受 音乐使用确认" at bounding box center [187, 242] width 5 height 5
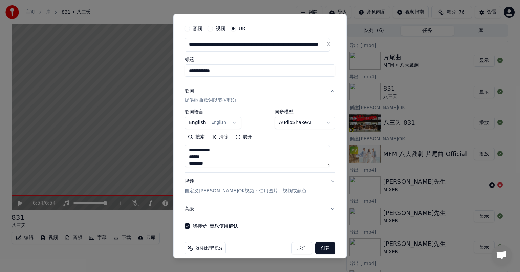
scroll to position [24, 0]
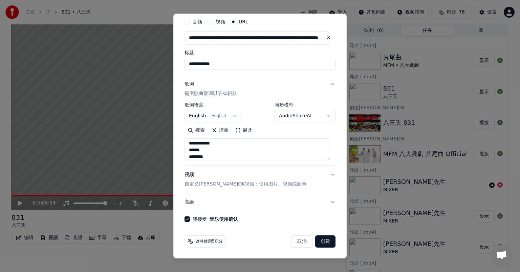
click at [321, 240] on button "创建" at bounding box center [325, 241] width 20 height 12
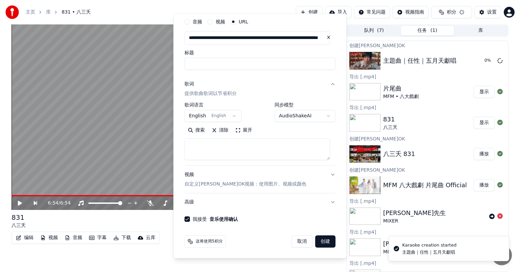
scroll to position [0, 0]
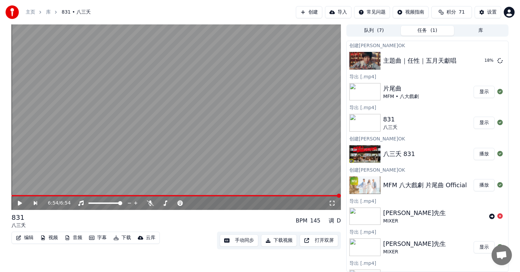
click at [312, 14] on button "创建" at bounding box center [309, 12] width 26 height 12
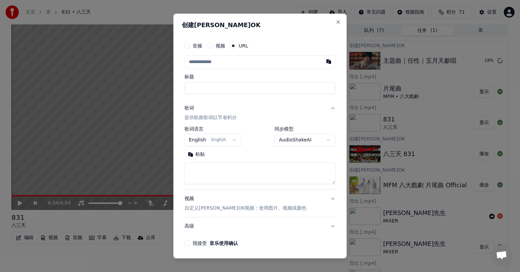
click at [192, 63] on input "text" at bounding box center [260, 62] width 151 height 14
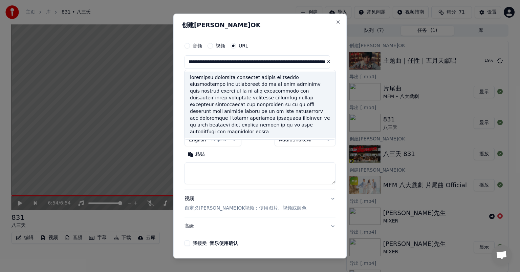
type input "**********"
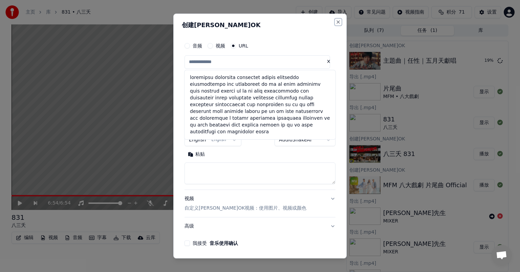
click at [336, 23] on button "Close" at bounding box center [338, 21] width 5 height 5
type input "**********"
select select
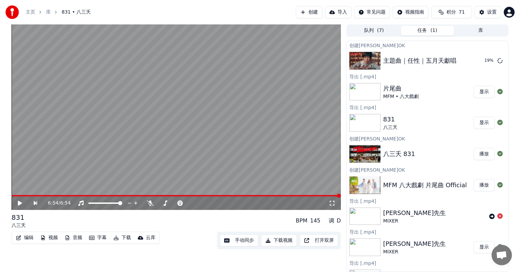
click at [316, 14] on button "创建" at bounding box center [309, 12] width 26 height 12
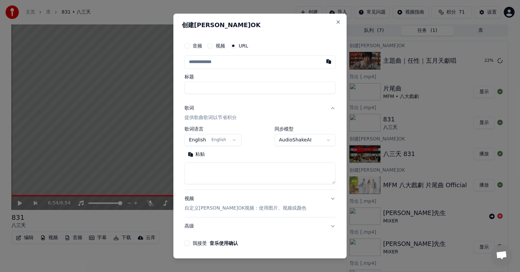
click at [193, 61] on input "text" at bounding box center [260, 62] width 151 height 14
paste input "**********"
type input "**********"
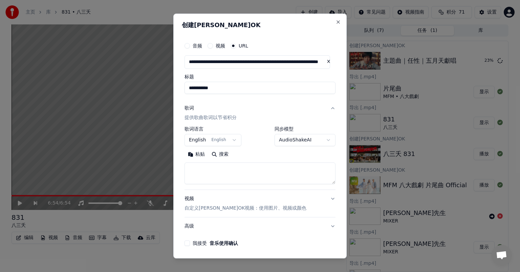
type input "**********"
click at [232, 138] on body "**********" at bounding box center [260, 136] width 520 height 272
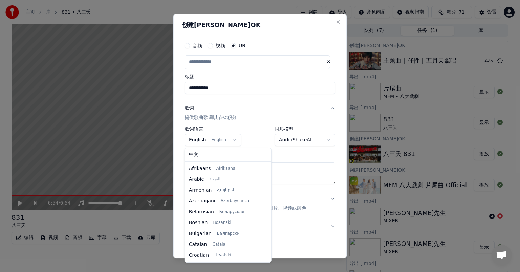
scroll to position [43, 0]
select select "**"
type input "**********"
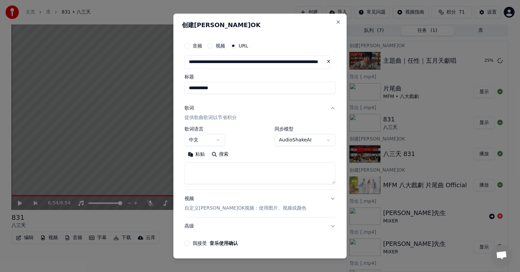
click at [198, 171] on textarea at bounding box center [260, 173] width 151 height 22
paste textarea "**********"
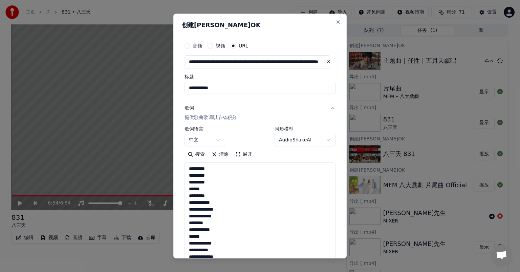
scroll to position [265, 0]
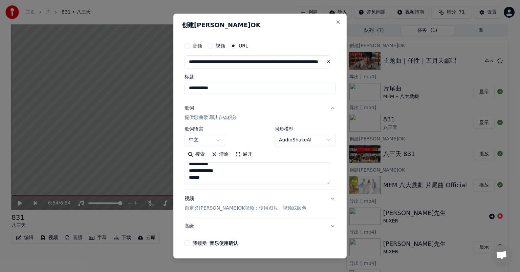
type textarea "**********"
click at [188, 243] on button "我接受 音乐使用确认" at bounding box center [187, 242] width 5 height 5
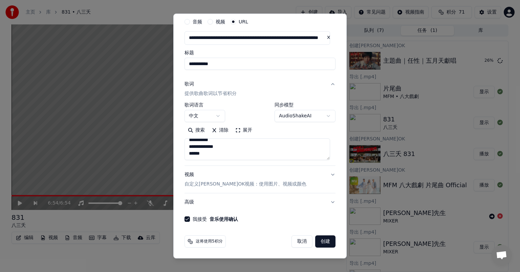
click at [316, 241] on button "创建" at bounding box center [325, 241] width 20 height 12
select select "**"
select select
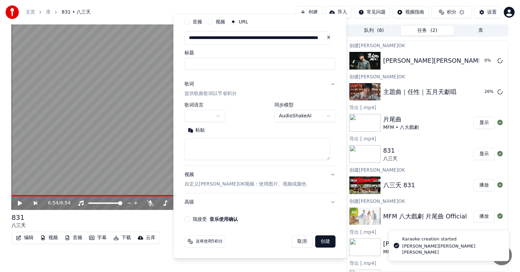
scroll to position [0, 0]
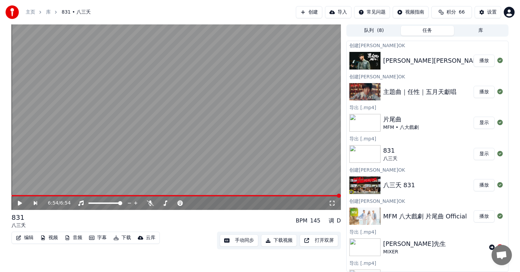
click at [312, 10] on button "创建" at bounding box center [309, 12] width 26 height 12
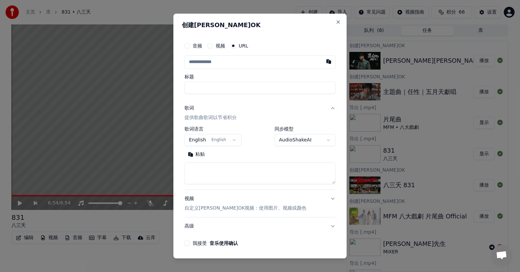
type input "**********"
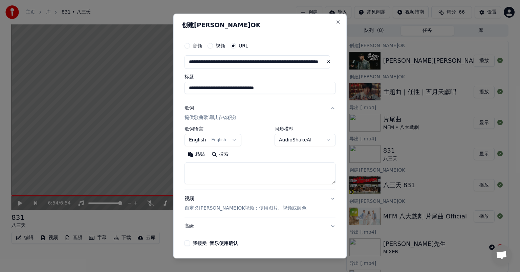
type input "**********"
click at [230, 140] on button "English English" at bounding box center [213, 140] width 57 height 12
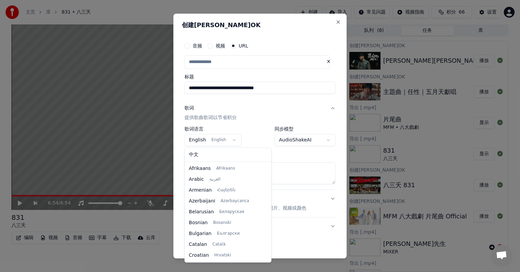
scroll to position [43, 0]
select select "**"
type input "**********"
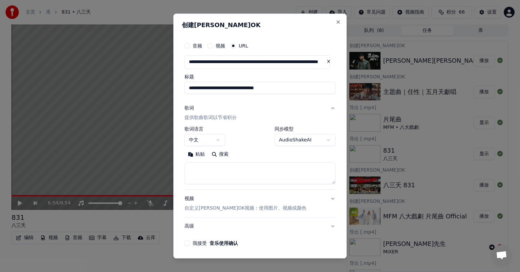
click at [194, 171] on textarea at bounding box center [260, 173] width 151 height 22
paste textarea "**********"
type textarea "**********"
click at [188, 243] on button "我接受 音乐使用确认" at bounding box center [187, 242] width 5 height 5
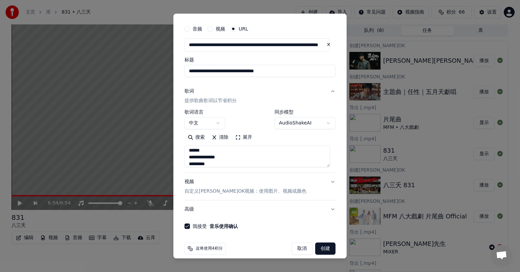
scroll to position [24, 0]
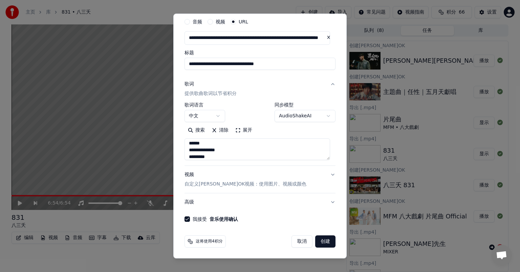
click at [320, 242] on button "创建" at bounding box center [325, 241] width 20 height 12
select select "**"
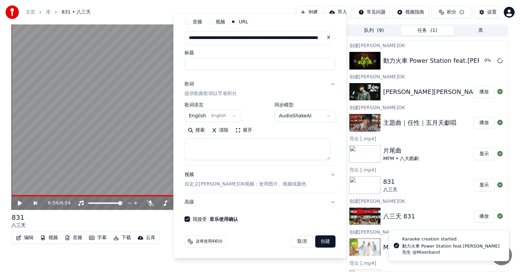
scroll to position [0, 0]
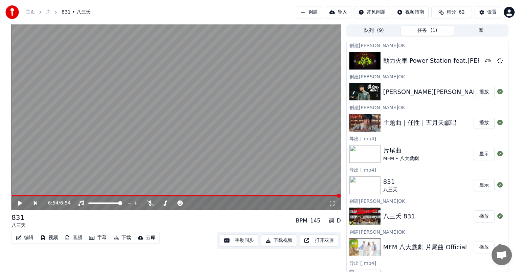
click at [477, 124] on button "播放" at bounding box center [484, 123] width 21 height 12
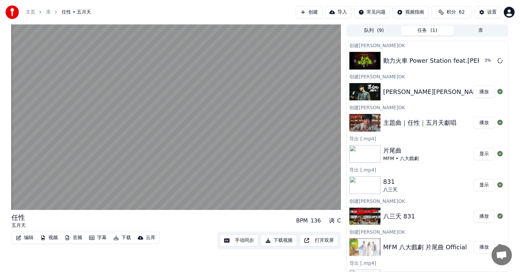
click at [280, 240] on button "下载视频" at bounding box center [279, 240] width 36 height 12
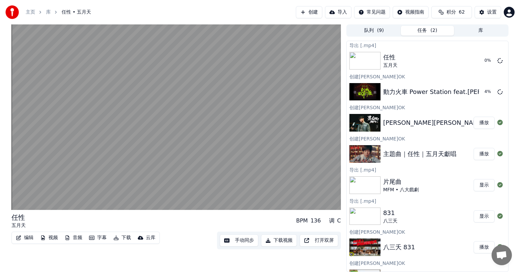
click at [478, 124] on button "播放" at bounding box center [484, 123] width 21 height 12
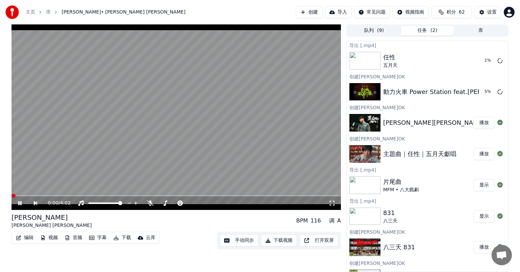
click at [286, 240] on button "下载视频" at bounding box center [279, 240] width 36 height 12
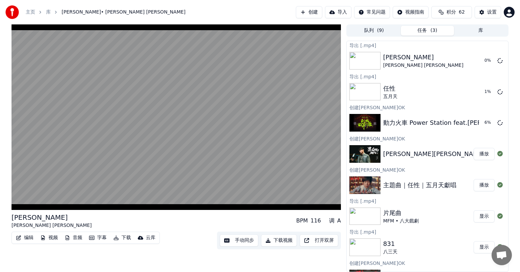
click at [479, 153] on button "播放" at bounding box center [484, 154] width 21 height 12
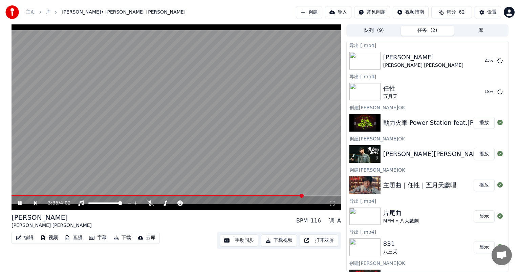
click at [475, 123] on button "播放" at bounding box center [484, 123] width 21 height 12
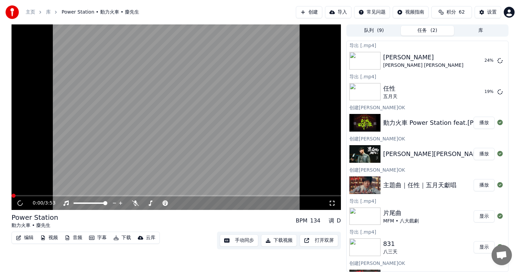
click at [483, 123] on button "播放" at bounding box center [484, 123] width 21 height 12
click at [470, 30] on button "库" at bounding box center [481, 31] width 54 height 10
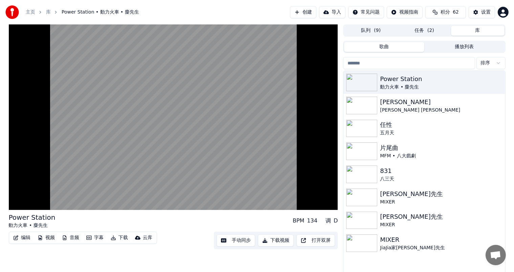
click at [423, 31] on button "任务 ( 2 )" at bounding box center [425, 31] width 54 height 10
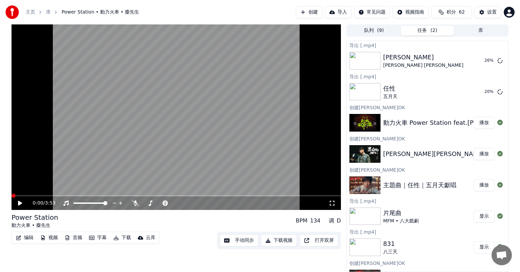
click at [478, 186] on button "播放" at bounding box center [484, 185] width 21 height 12
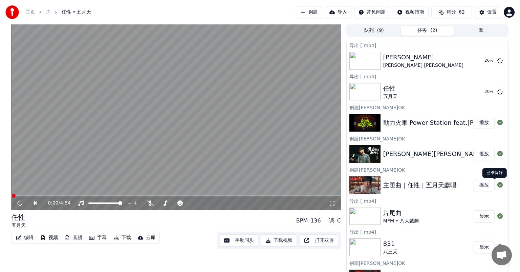
click at [498, 184] on icon at bounding box center [500, 184] width 5 height 5
click at [478, 184] on button "播放" at bounding box center [484, 185] width 21 height 12
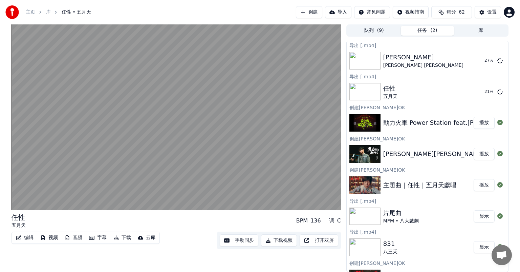
click at [421, 186] on div "主題曲｜任性｜五月天獻唱" at bounding box center [419, 184] width 73 height 9
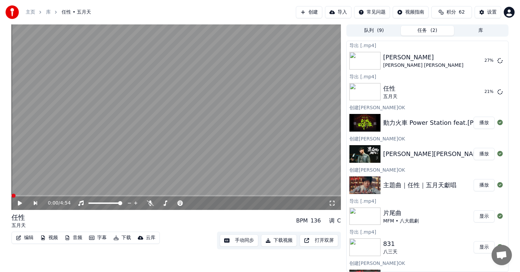
click at [281, 241] on button "下载视频" at bounding box center [279, 240] width 36 height 12
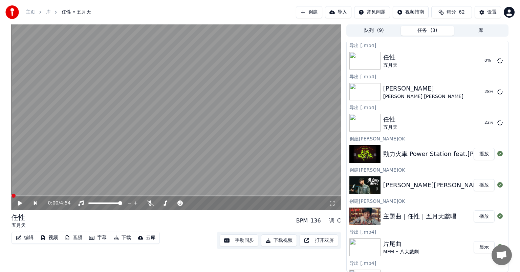
click at [477, 184] on button "播放" at bounding box center [484, 185] width 21 height 12
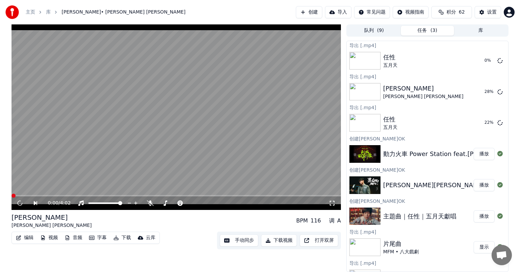
click at [280, 240] on button "下载视频" at bounding box center [279, 240] width 36 height 12
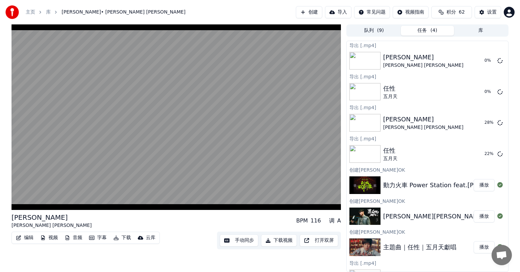
click at [478, 184] on button "播放" at bounding box center [484, 185] width 21 height 12
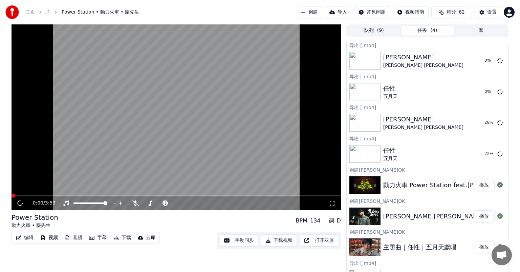
click at [280, 239] on button "下载视频" at bounding box center [279, 240] width 36 height 12
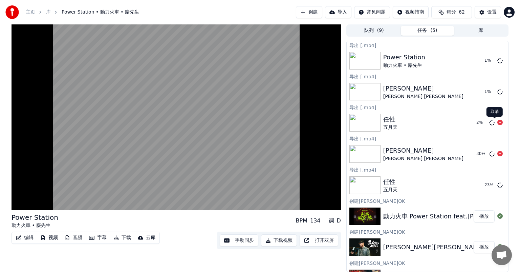
click at [498, 122] on icon at bounding box center [500, 122] width 5 height 5
click at [498, 91] on icon at bounding box center [500, 91] width 5 height 5
click at [498, 61] on icon at bounding box center [500, 60] width 5 height 5
click at [479, 214] on button "播放" at bounding box center [484, 216] width 21 height 12
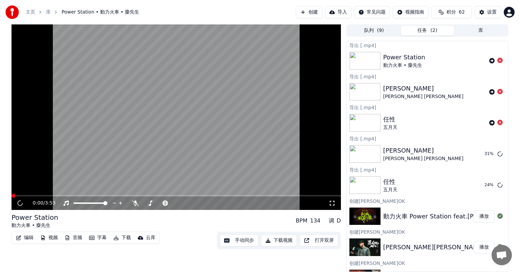
click at [283, 242] on button "下载视频" at bounding box center [279, 240] width 36 height 12
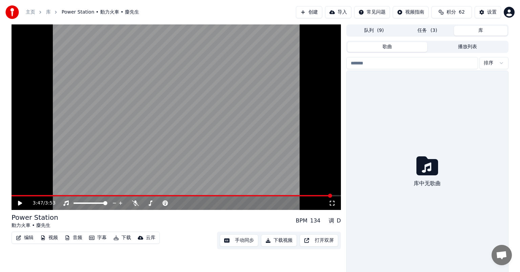
click at [485, 31] on button "库" at bounding box center [481, 31] width 54 height 10
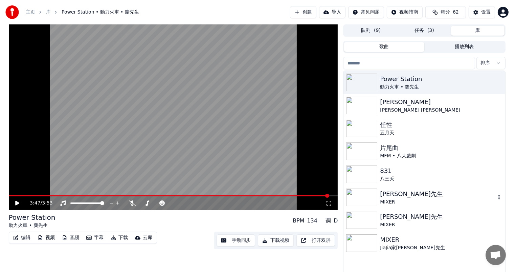
click at [367, 197] on img at bounding box center [361, 197] width 31 height 18
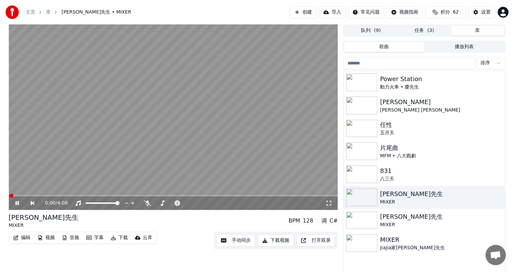
click at [26, 194] on video at bounding box center [174, 116] width 330 height 185
click at [33, 194] on video at bounding box center [174, 116] width 330 height 185
click at [200, 195] on span at bounding box center [174, 195] width 330 height 1
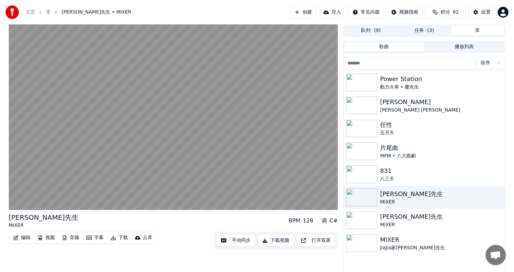
click at [386, 47] on button "歌曲" at bounding box center [384, 47] width 80 height 10
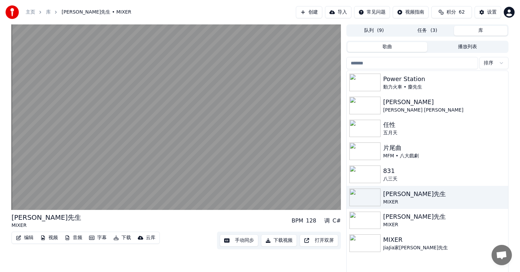
click at [367, 28] on button "队列 ( 9 )" at bounding box center [374, 31] width 54 height 10
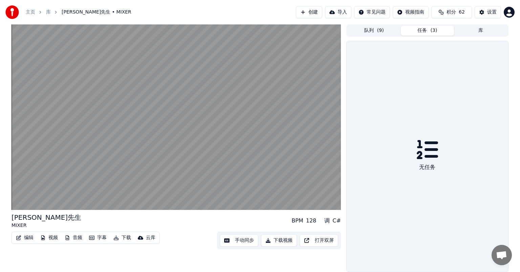
click at [425, 32] on button "任务 ( 3 )" at bounding box center [428, 31] width 54 height 10
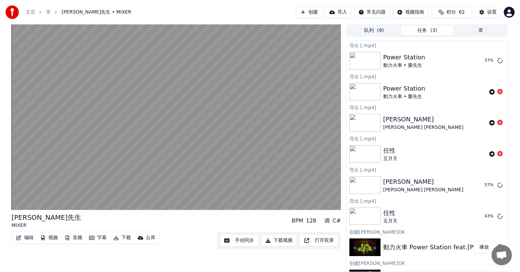
scroll to position [169, 0]
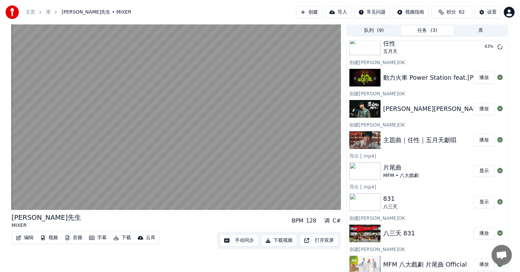
click at [479, 171] on button "显示" at bounding box center [484, 171] width 21 height 12
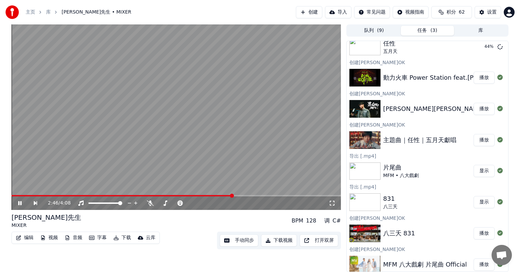
click at [478, 171] on button "显示" at bounding box center [484, 171] width 21 height 12
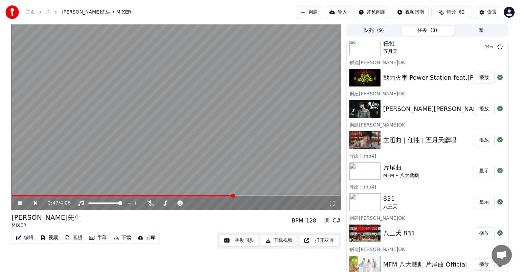
click at [478, 171] on button "显示" at bounding box center [484, 171] width 21 height 12
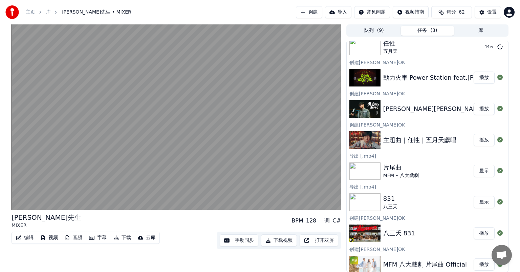
click at [478, 171] on button "显示" at bounding box center [484, 171] width 21 height 12
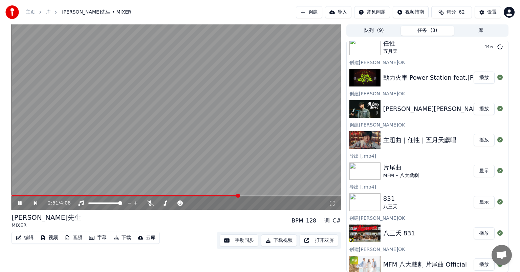
click at [406, 173] on div "MFM • 八大戲劇" at bounding box center [401, 175] width 36 height 7
click at [474, 202] on button "显示" at bounding box center [484, 202] width 21 height 12
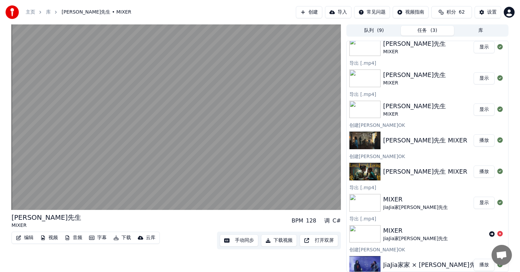
scroll to position [453, 0]
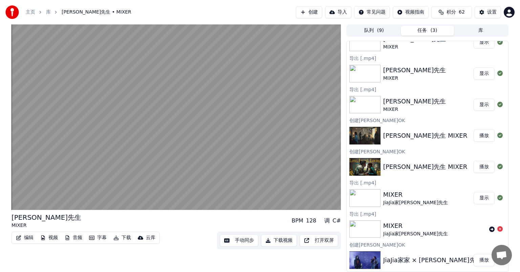
click at [478, 196] on button "显示" at bounding box center [484, 198] width 21 height 12
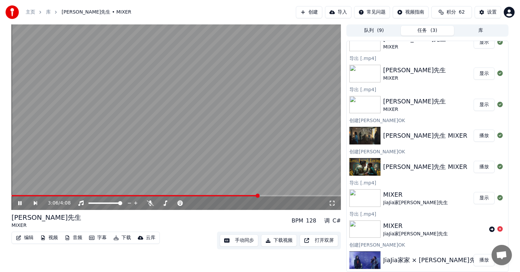
click at [368, 28] on button "队列 ( 9 )" at bounding box center [374, 31] width 54 height 10
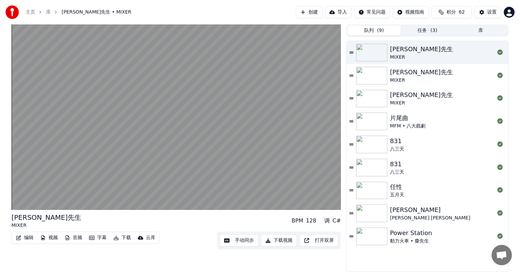
click at [425, 29] on button "任务 ( 3 )" at bounding box center [428, 31] width 54 height 10
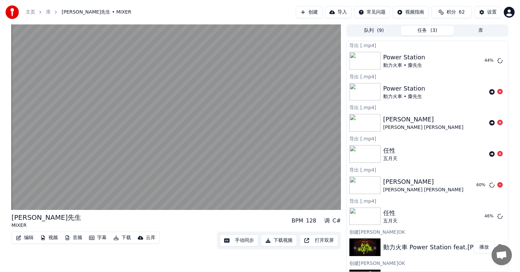
click at [509, 9] on html "主页 [PERSON_NAME]先生 • MIXER 创建 导入 常见问题 视频指南 积分 62 设置 麋先生 MIXER BPM 128 调 C# 编辑 视…" at bounding box center [260, 136] width 520 height 272
click at [416, 125] on html "主页 [PERSON_NAME]先生 • MIXER 创建 导入 常见问题 视频指南 积分 62 设置 麋先生 MIXER BPM 128 调 C# 编辑 视…" at bounding box center [260, 136] width 520 height 272
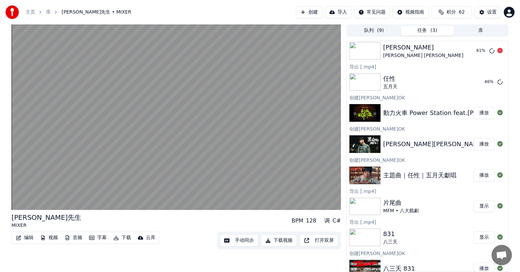
scroll to position [135, 0]
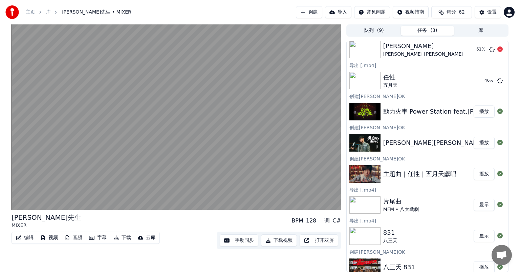
click at [481, 206] on button "显示" at bounding box center [484, 204] width 21 height 12
click at [479, 203] on button "显示" at bounding box center [484, 204] width 21 height 12
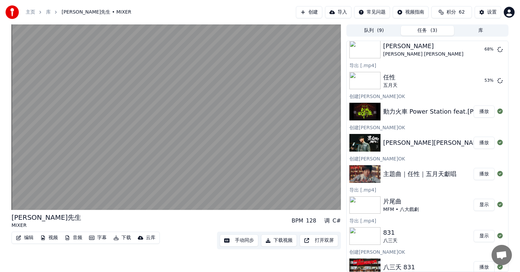
click at [431, 111] on div "動力火車 Power Station feat.[PERSON_NAME]先生 @Mixerband" at bounding box center [476, 111] width 187 height 9
click at [476, 111] on button "播放" at bounding box center [484, 111] width 21 height 12
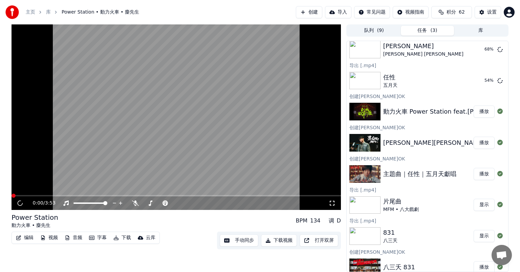
click at [285, 241] on button "下载视频" at bounding box center [279, 240] width 36 height 12
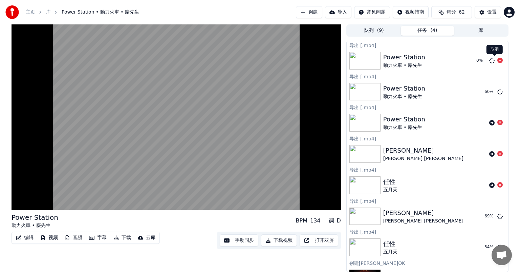
click at [498, 60] on icon at bounding box center [500, 60] width 5 height 5
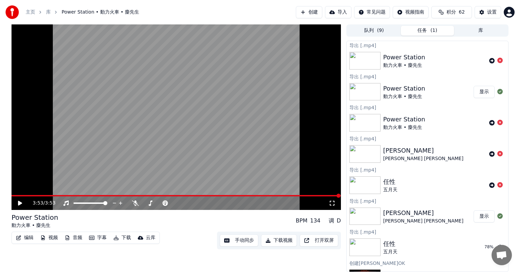
click at [476, 216] on button "显示" at bounding box center [484, 216] width 21 height 12
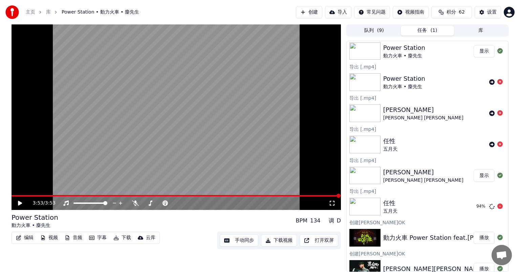
scroll to position [68, 0]
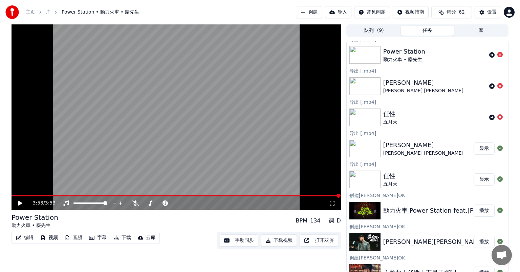
click at [480, 179] on button "显示" at bounding box center [484, 179] width 21 height 12
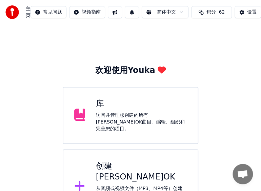
click at [122, 166] on div "创建[PERSON_NAME]OK" at bounding box center [141, 172] width 91 height 22
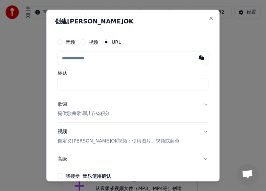
paste input "**********"
type input "**********"
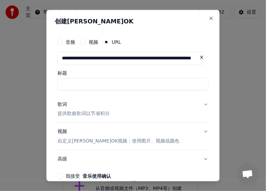
type input "**********"
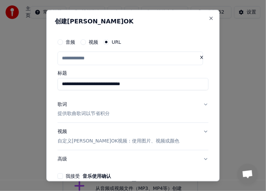
scroll to position [0, 0]
click at [60, 104] on div "歌词" at bounding box center [62, 104] width 9 height 7
type input "**********"
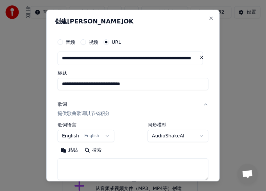
scroll to position [34, 0]
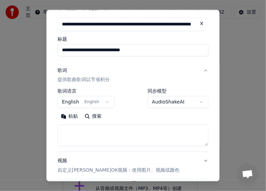
click at [105, 102] on button "English English" at bounding box center [86, 102] width 57 height 12
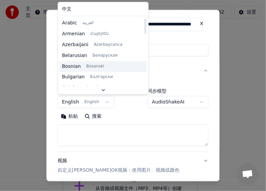
scroll to position [0, 0]
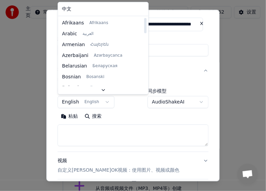
select select "**"
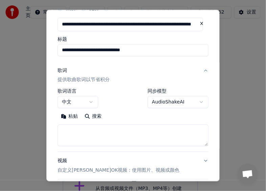
click at [85, 132] on textarea at bounding box center [133, 135] width 151 height 22
paste textarea "**********"
type textarea "**********"
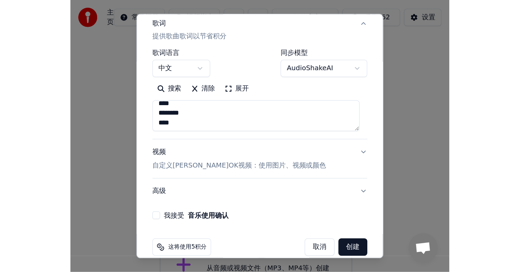
scroll to position [97, 0]
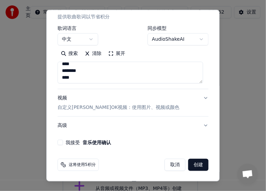
click at [60, 142] on button "我接受 音乐使用确认" at bounding box center [60, 142] width 5 height 5
click at [192, 164] on button "创建" at bounding box center [198, 164] width 20 height 12
select select "**"
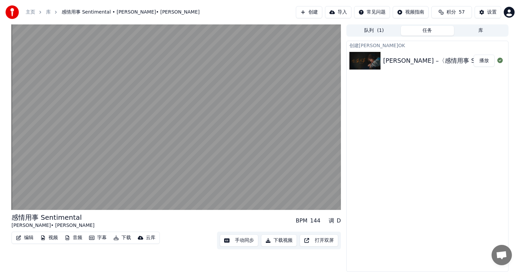
click at [481, 57] on button "播放" at bounding box center [484, 61] width 21 height 12
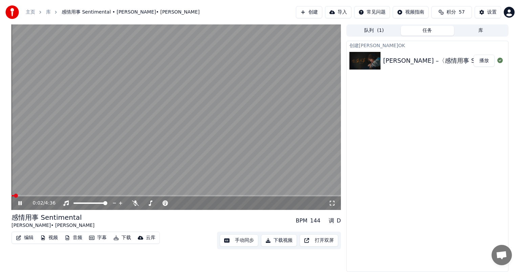
click at [281, 241] on button "下载视频" at bounding box center [279, 240] width 36 height 12
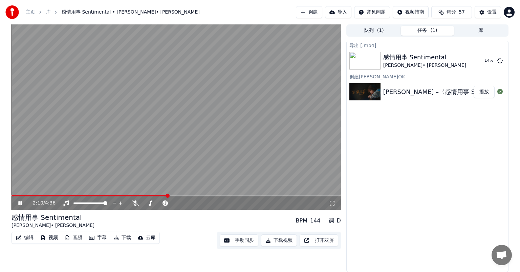
click at [317, 11] on button "创建" at bounding box center [309, 12] width 26 height 12
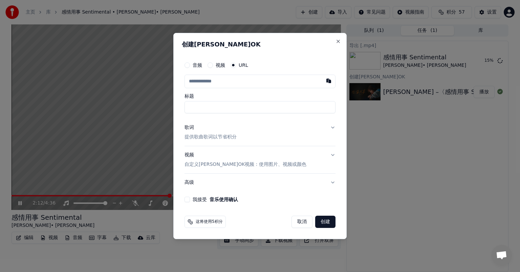
type input "**********"
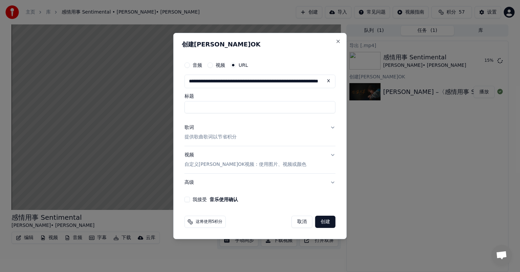
type input "**********"
click at [188, 126] on div "歌词" at bounding box center [189, 127] width 9 height 7
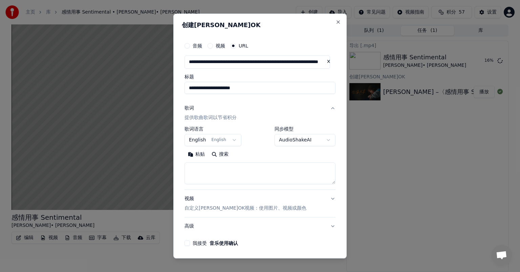
click at [230, 140] on button "English English" at bounding box center [213, 140] width 57 height 12
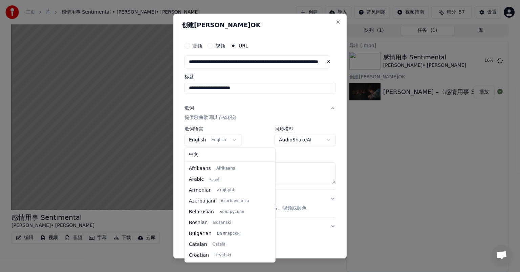
scroll to position [43, 0]
select select "**"
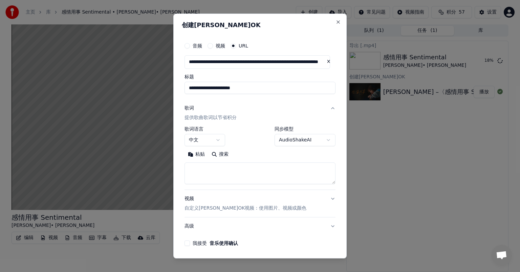
click at [198, 167] on textarea at bounding box center [260, 173] width 151 height 22
paste textarea "**********"
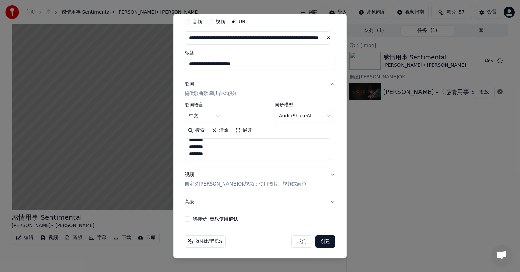
type textarea "**********"
click at [184, 218] on div "**********" at bounding box center [260, 118] width 156 height 212
click at [189, 220] on button "我接受 音乐使用确认" at bounding box center [187, 218] width 5 height 5
click at [318, 243] on button "创建" at bounding box center [325, 241] width 20 height 12
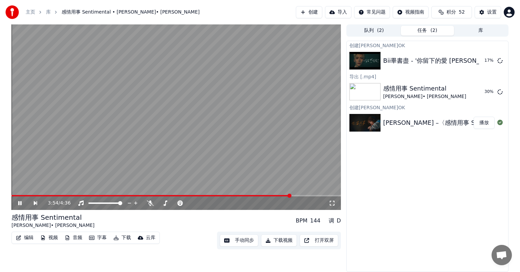
click at [314, 12] on button "创建" at bounding box center [309, 12] width 26 height 12
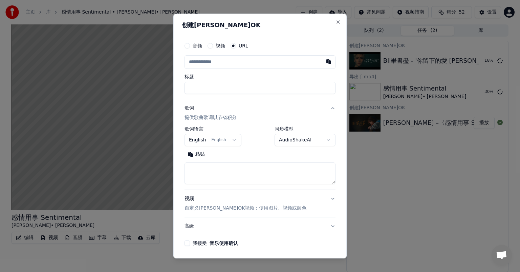
click at [203, 57] on input "text" at bounding box center [260, 62] width 151 height 14
type input "**********"
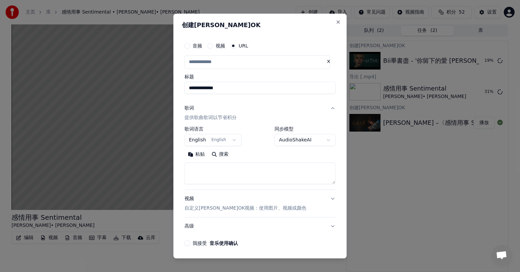
click at [188, 108] on div "歌词" at bounding box center [189, 108] width 9 height 7
type input "**********"
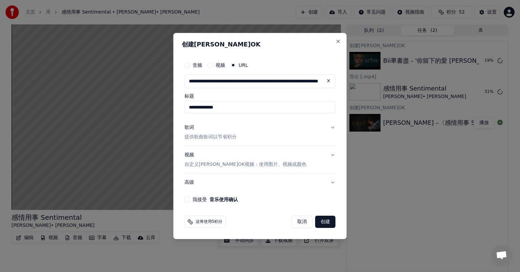
click at [207, 135] on p "提供歌曲歌词以节省积分" at bounding box center [211, 136] width 52 height 7
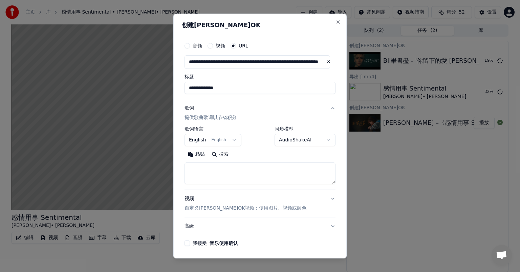
click at [230, 138] on button "English English" at bounding box center [213, 140] width 57 height 12
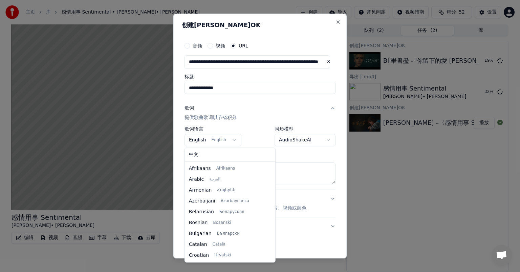
scroll to position [43, 0]
select select "**"
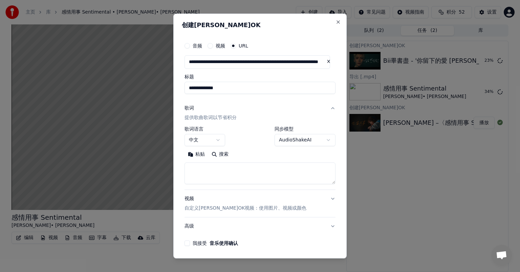
click at [195, 169] on textarea at bounding box center [260, 173] width 151 height 22
paste textarea "**********"
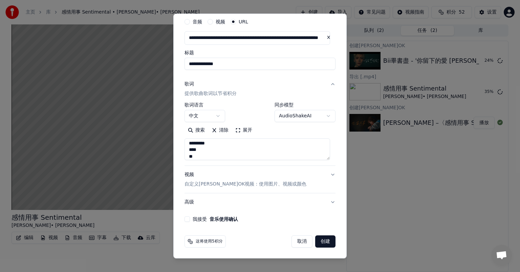
type textarea "**********"
click at [188, 219] on button "我接受 音乐使用确认" at bounding box center [187, 218] width 5 height 5
click at [318, 243] on button "创建" at bounding box center [325, 241] width 20 height 12
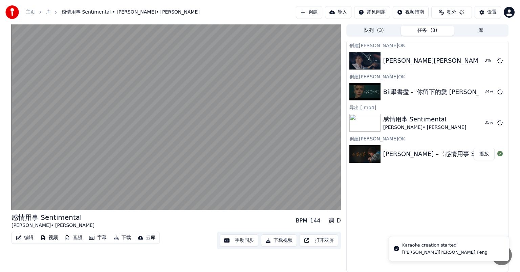
scroll to position [0, 0]
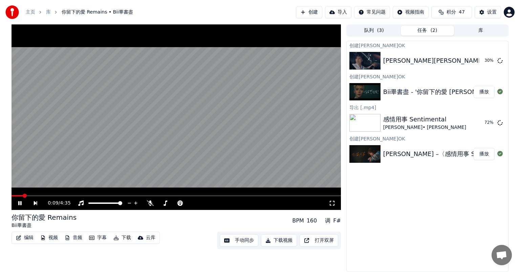
click at [485, 92] on button "播放" at bounding box center [484, 92] width 21 height 12
click at [282, 239] on button "下载视频" at bounding box center [279, 240] width 36 height 12
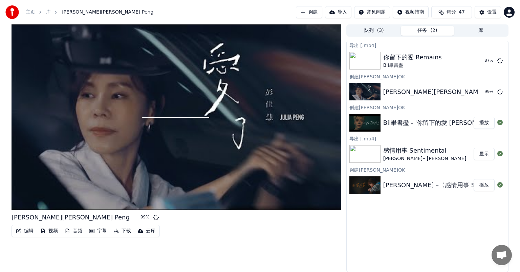
click at [484, 154] on button "显示" at bounding box center [484, 154] width 21 height 12
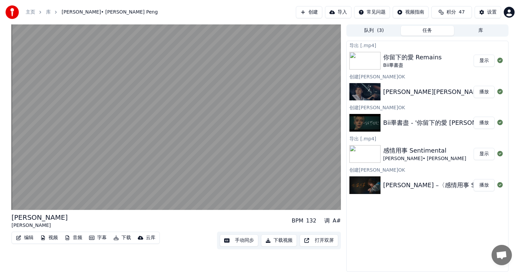
click at [485, 92] on button "播放" at bounding box center [484, 92] width 21 height 12
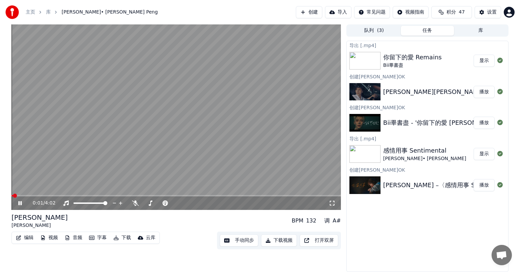
click at [282, 240] on button "下载视频" at bounding box center [279, 240] width 36 height 12
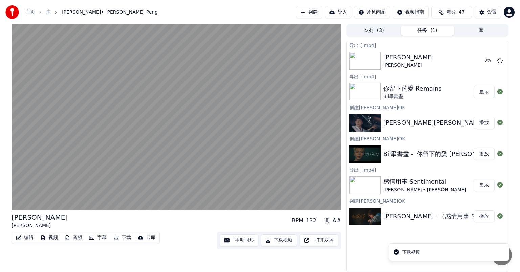
click at [486, 95] on button "显示" at bounding box center [484, 92] width 21 height 12
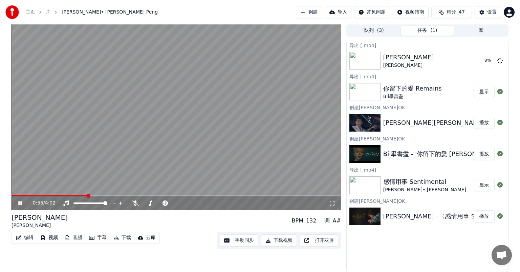
click at [314, 13] on button "创建" at bounding box center [309, 12] width 26 height 12
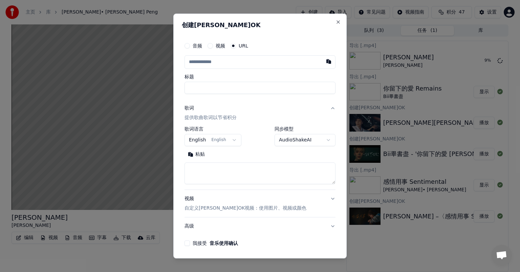
paste input "**********"
type input "**********"
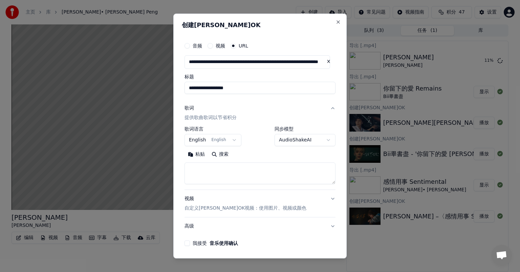
type input "**********"
click at [186, 107] on div "歌词" at bounding box center [189, 108] width 9 height 7
type input "**********"
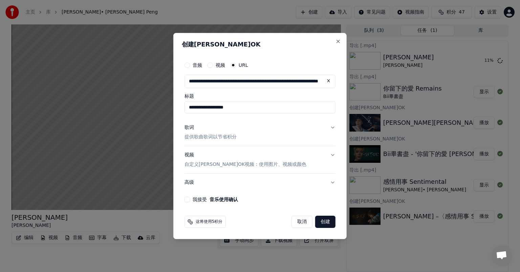
click at [190, 126] on div "歌词" at bounding box center [189, 127] width 9 height 7
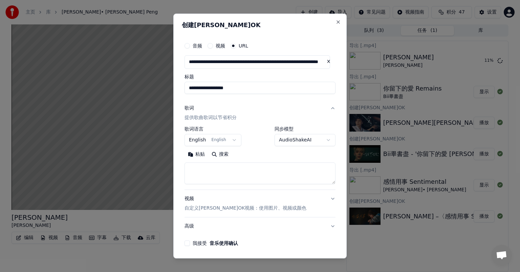
click at [231, 140] on button "English English" at bounding box center [213, 140] width 57 height 12
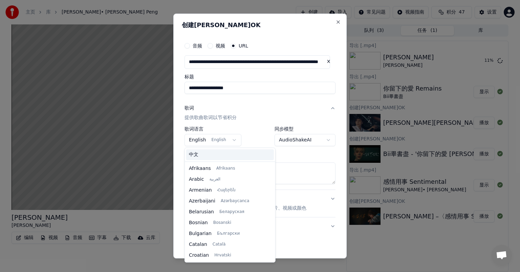
scroll to position [43, 0]
select select "**"
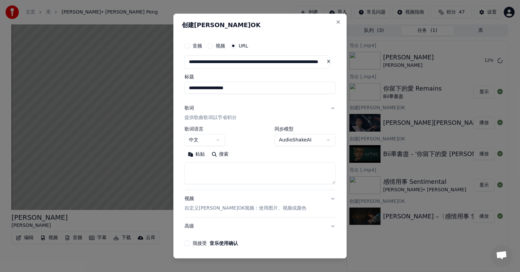
click at [199, 169] on textarea at bounding box center [260, 173] width 151 height 22
paste textarea "**********"
type textarea "**********"
click at [186, 244] on button "我接受 音乐使用确认" at bounding box center [187, 242] width 5 height 5
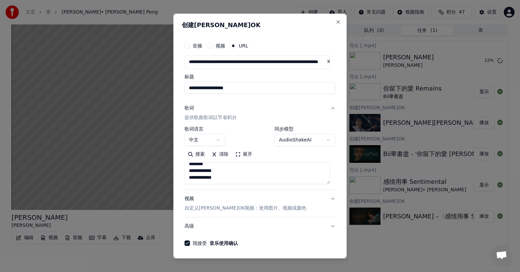
scroll to position [24, 0]
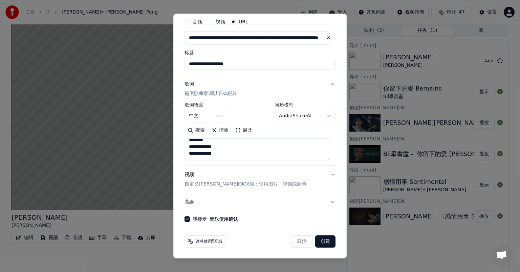
click at [315, 242] on button "创建" at bounding box center [325, 241] width 20 height 12
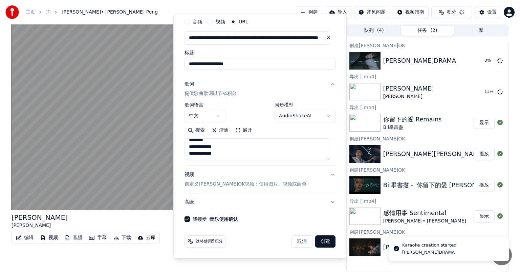
select select
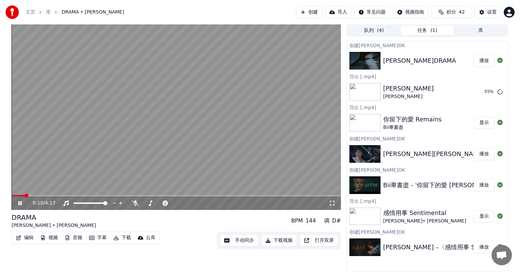
click at [481, 62] on button "播放" at bounding box center [484, 61] width 21 height 12
click at [282, 239] on button "下载视频" at bounding box center [279, 240] width 36 height 12
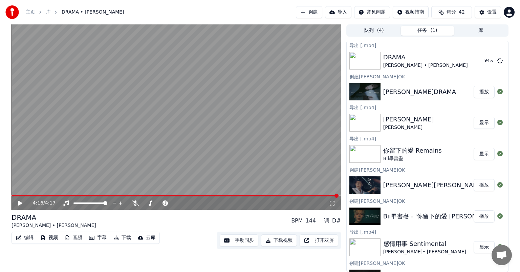
click at [479, 124] on button "显示" at bounding box center [484, 123] width 21 height 12
click at [477, 58] on button "显示" at bounding box center [484, 61] width 21 height 12
